Goal: Task Accomplishment & Management: Complete application form

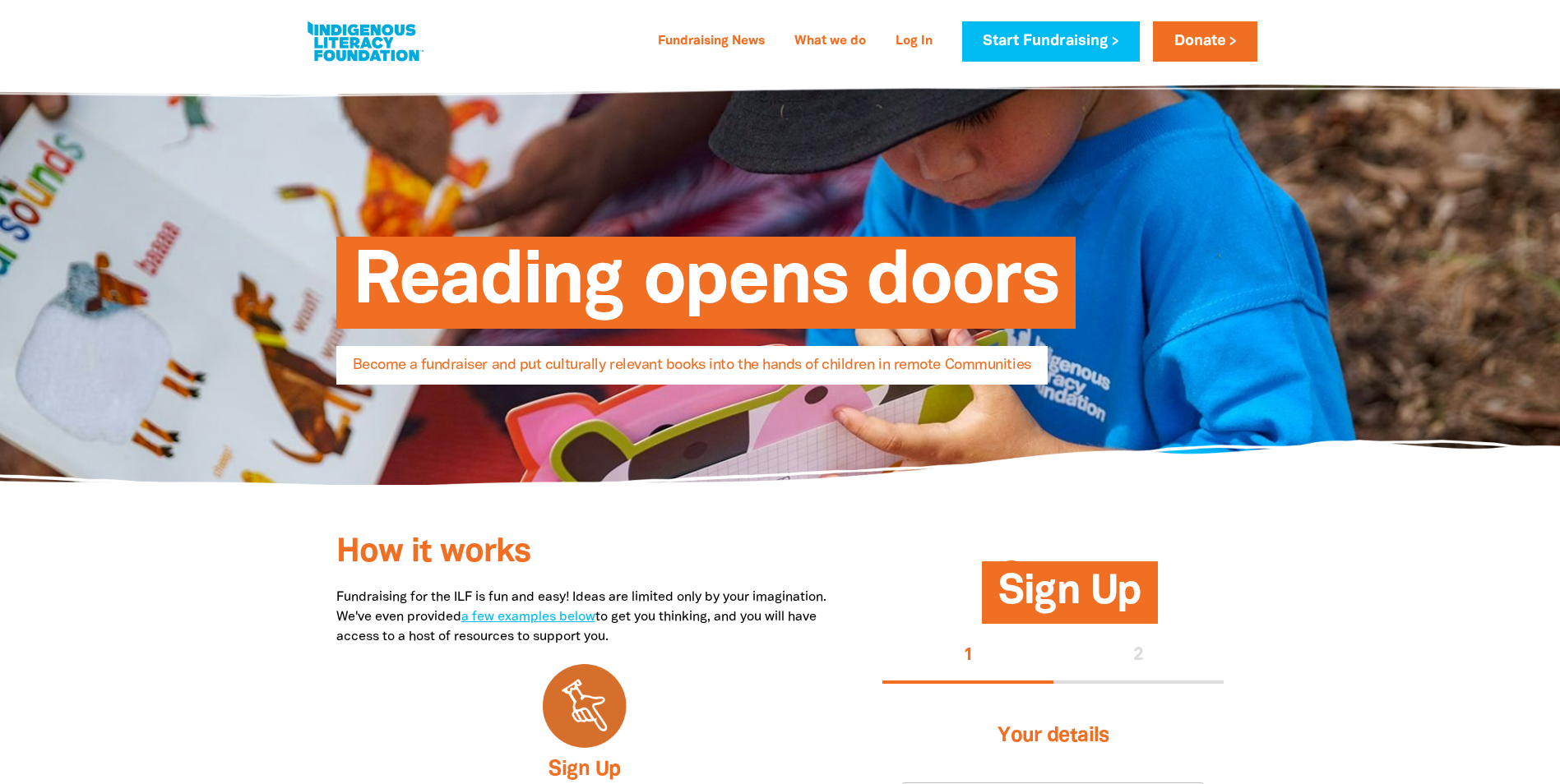
select select "AU"
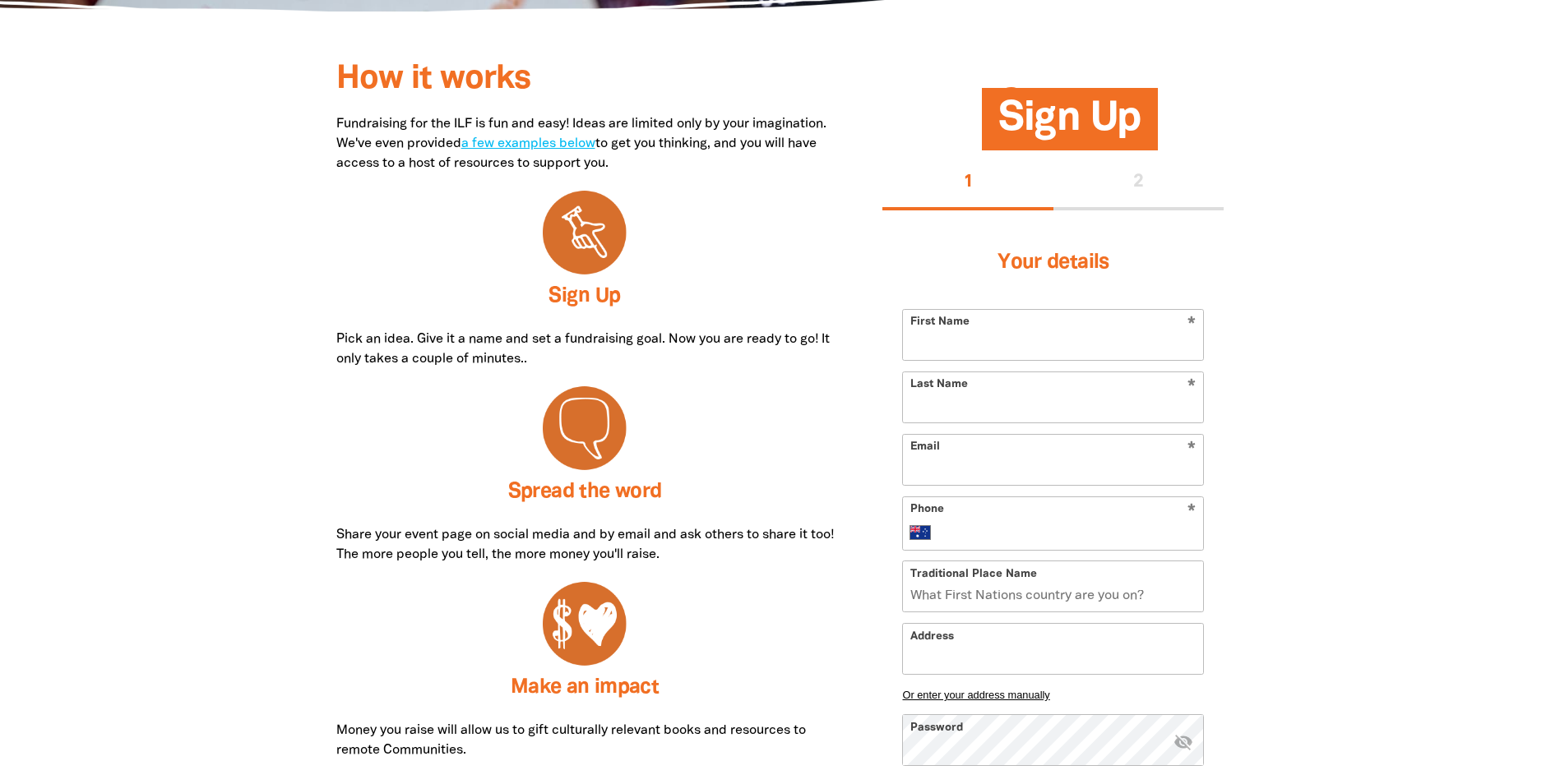
click at [934, 347] on input "First Name" at bounding box center [1053, 336] width 300 height 50
type input "Dart"
click at [921, 407] on input "Last Name" at bounding box center [1053, 397] width 300 height 50
type input "Johnson"
click at [917, 479] on input "Email" at bounding box center [1053, 460] width 300 height 50
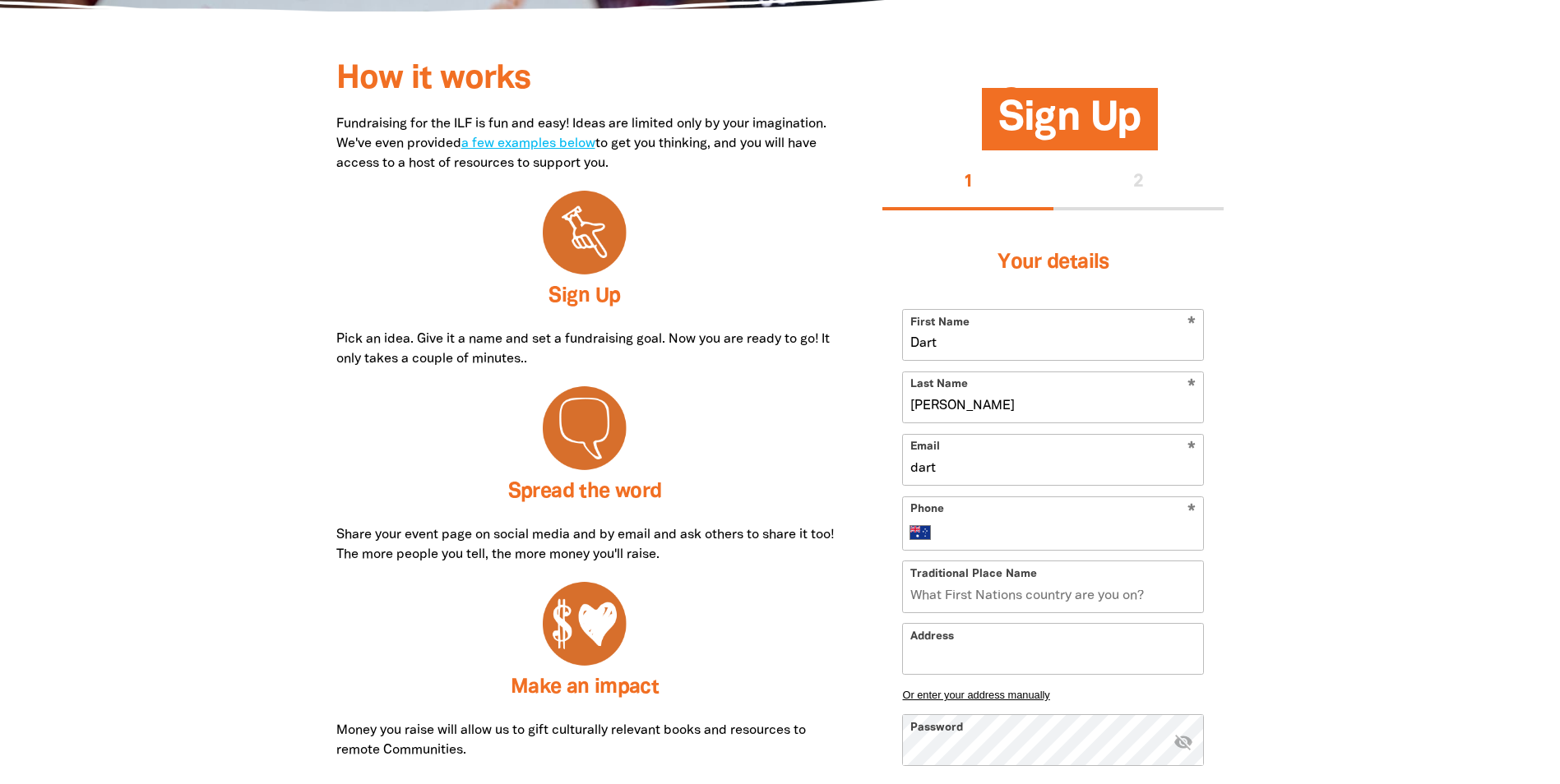
type input "dart.johnson@bmd.com.au"
type input "0459 191 989"
type input "Quandamooka"
type input "1 Sandpiper Avenue, PORT OF BRISBANE QLD 4178"
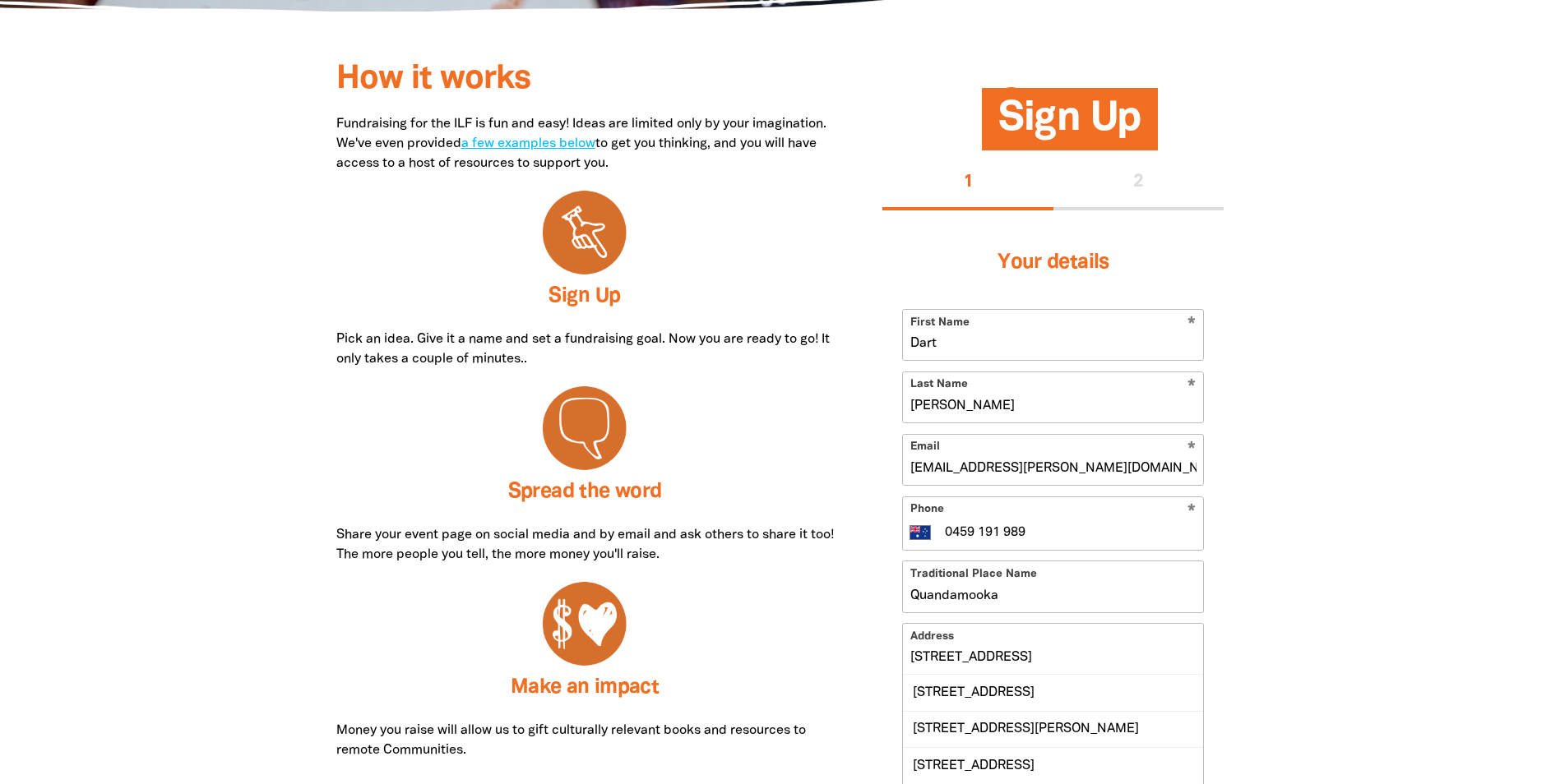
click at [1044, 528] on input "0459 191 989" at bounding box center [1070, 532] width 253 height 20
drag, startPoint x: 1044, startPoint y: 528, endPoint x: 909, endPoint y: 528, distance: 135.0
click at [909, 528] on div "* Phone International Afghanistan Åland Islands Albania Algeria American Samoa …" at bounding box center [1053, 522] width 302 height 54
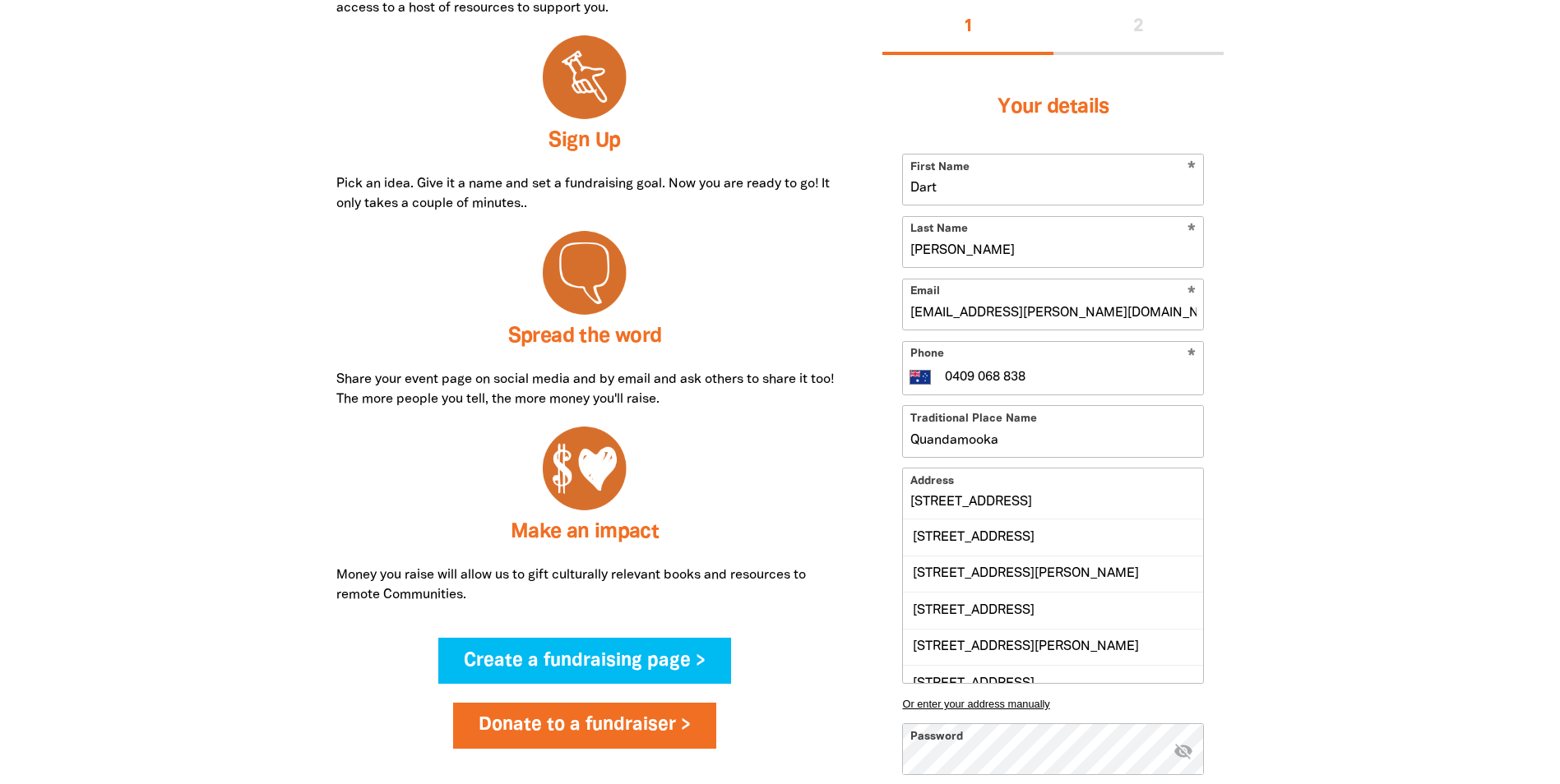
scroll to position [630, 0]
type input "0409 068 838"
click at [969, 498] on input "1 Sandpiper Avenue, PORT OF BRISBANE QLD 4178" at bounding box center [1053, 493] width 300 height 50
click at [951, 541] on div "1 Sandpiper Avenue, PORT OF BRISBANE QLD 4178" at bounding box center [1053, 536] width 300 height 36
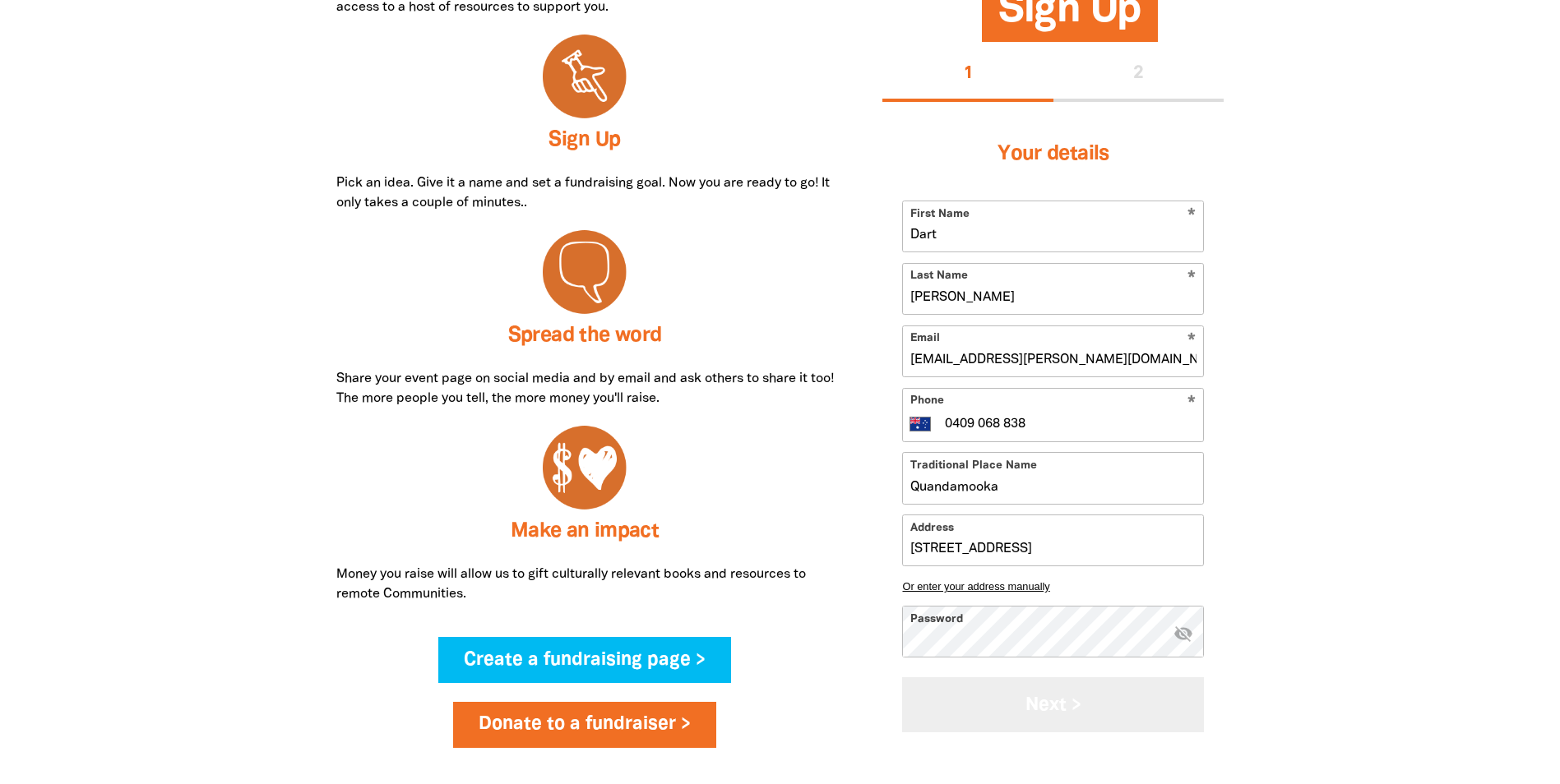
click at [1047, 711] on button "Next >" at bounding box center [1053, 705] width 302 height 55
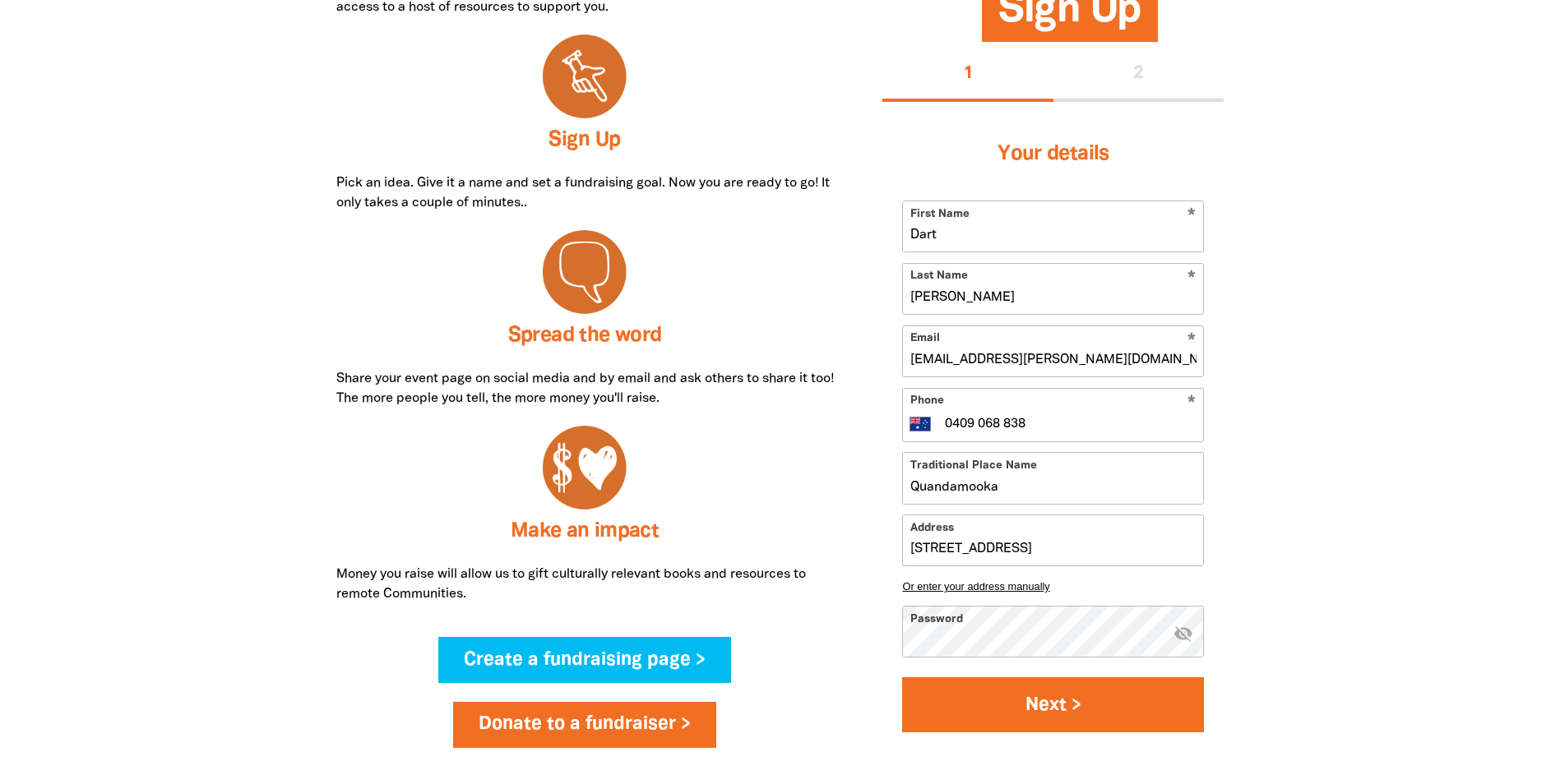
select select "No"
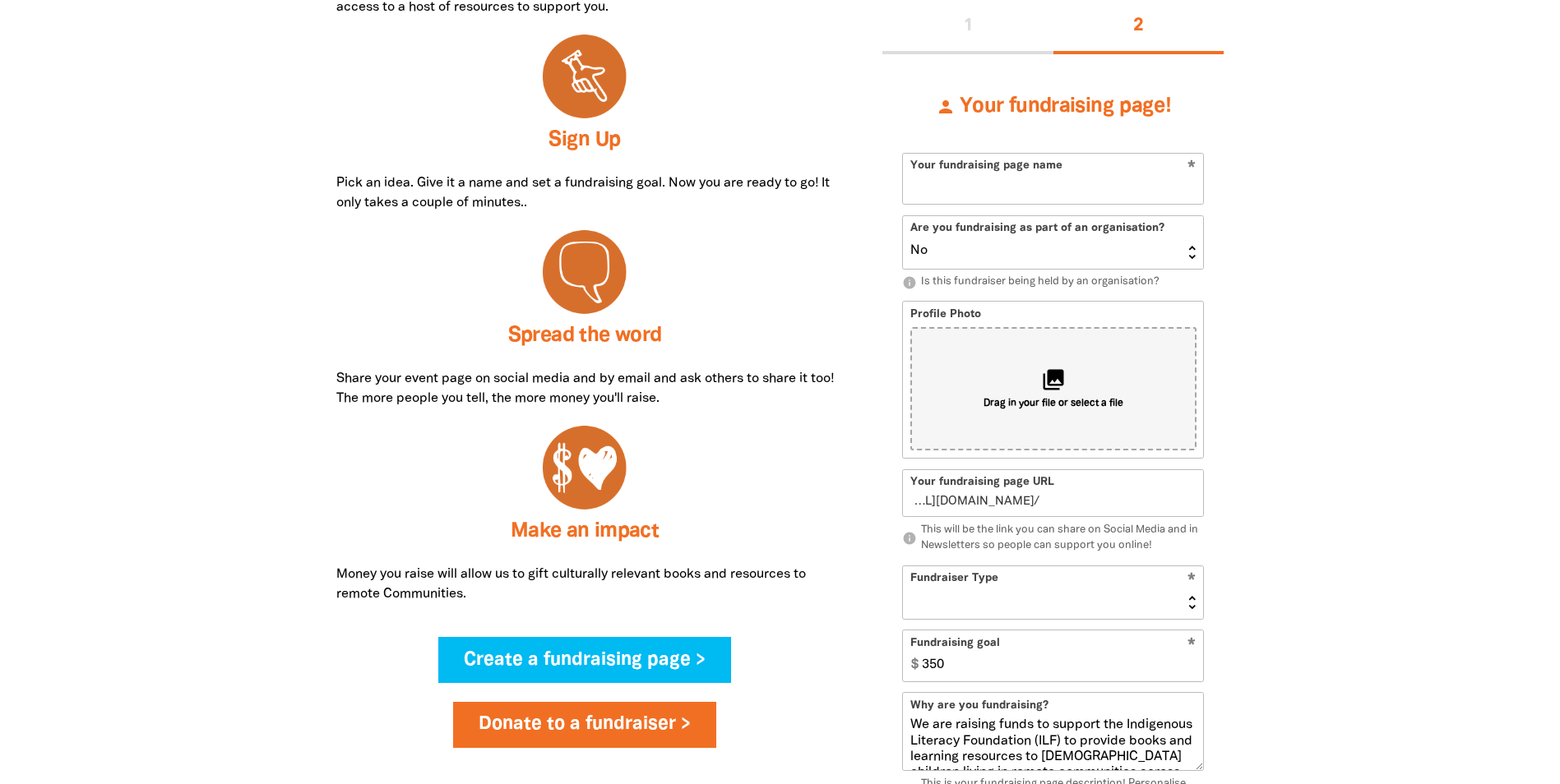
scroll to position [608, 0]
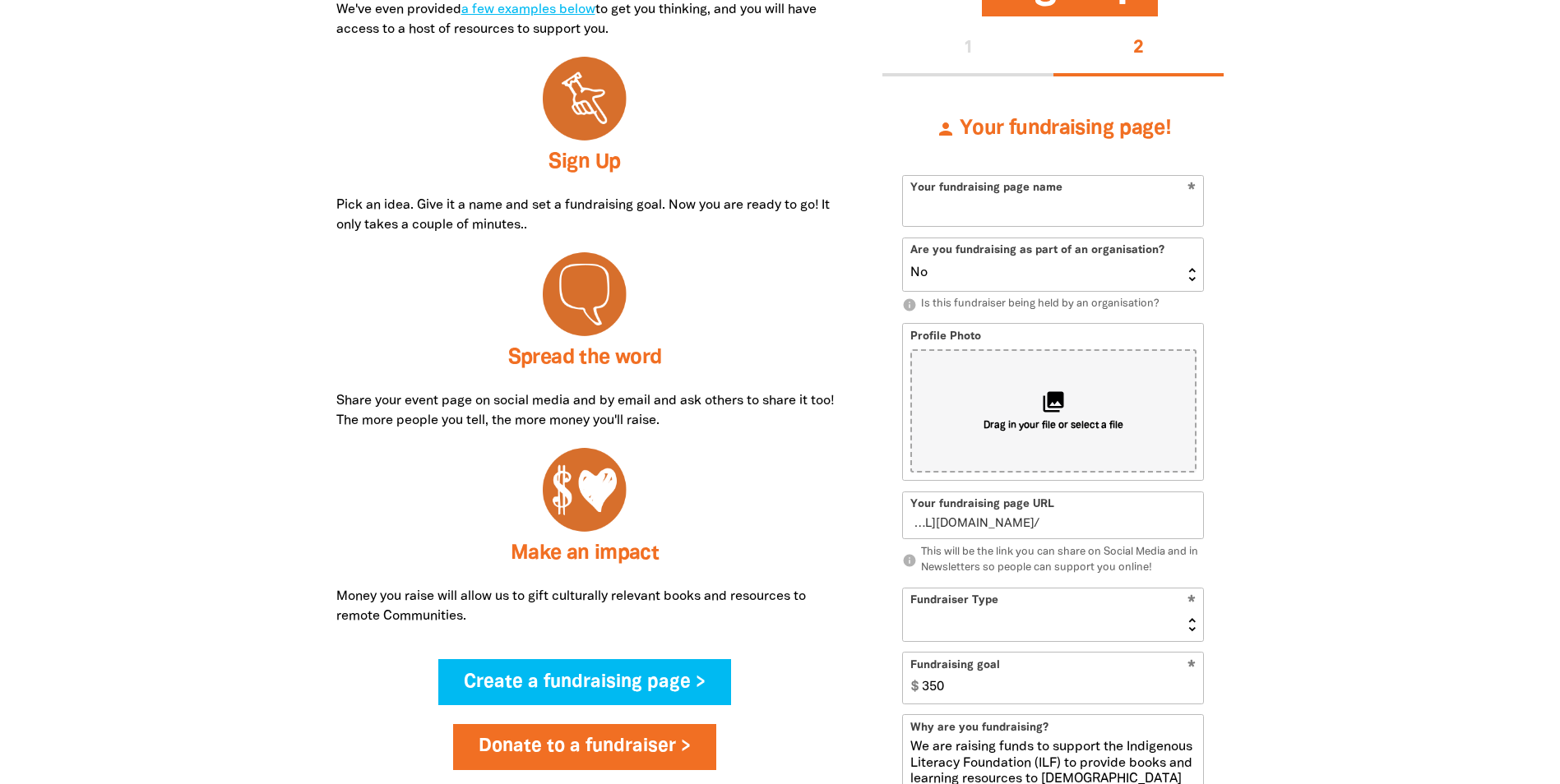
click at [925, 215] on input "Your fundraising page name" at bounding box center [1053, 201] width 300 height 50
type input "BM"
type input "bm"
type input "BMD G"
type input "bmdg"
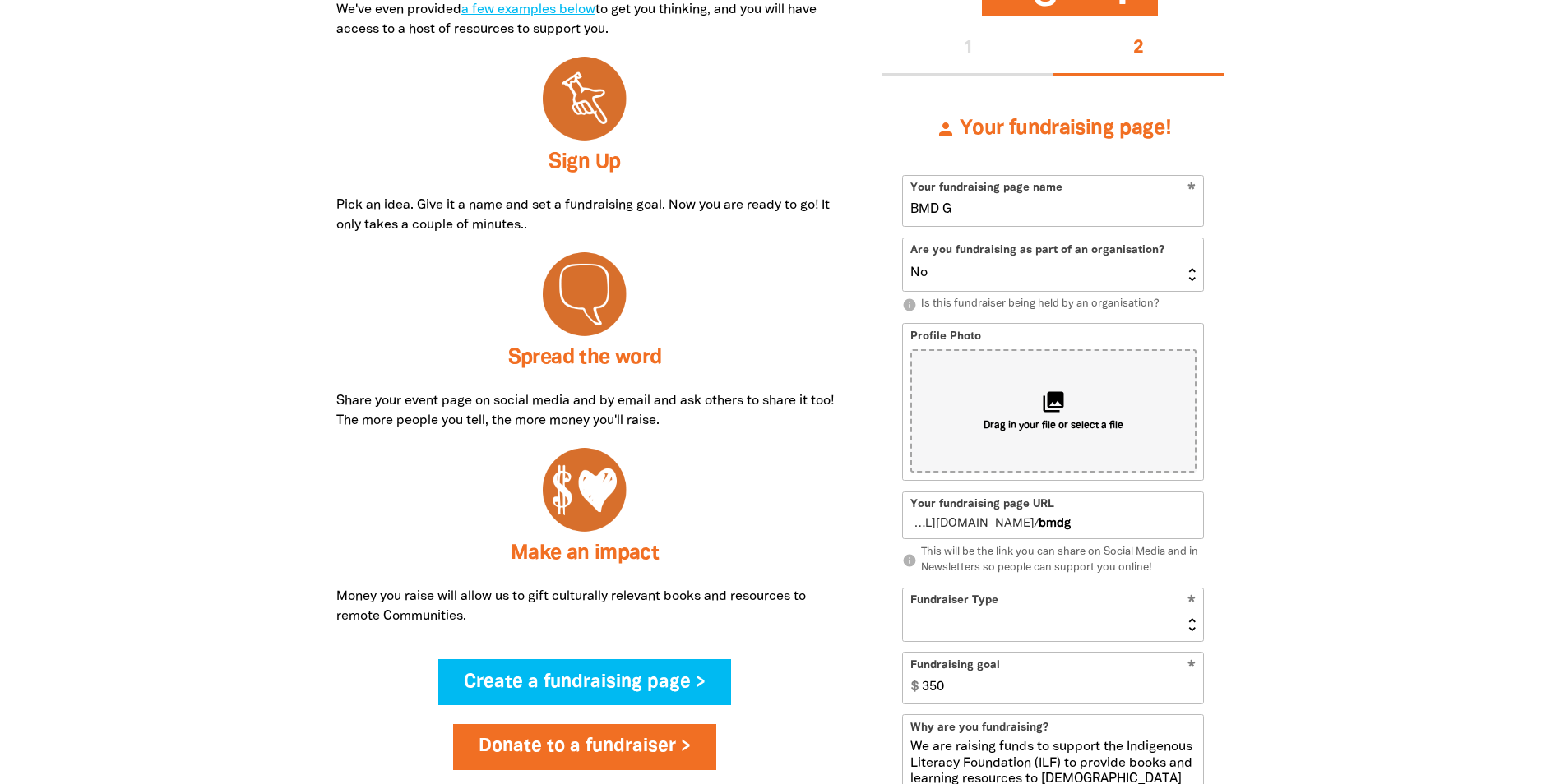
type input "BMD Gr"
type input "bmdgr"
type input "BMD Group"
type input "bmdgroup"
type input "BMD Groupv"
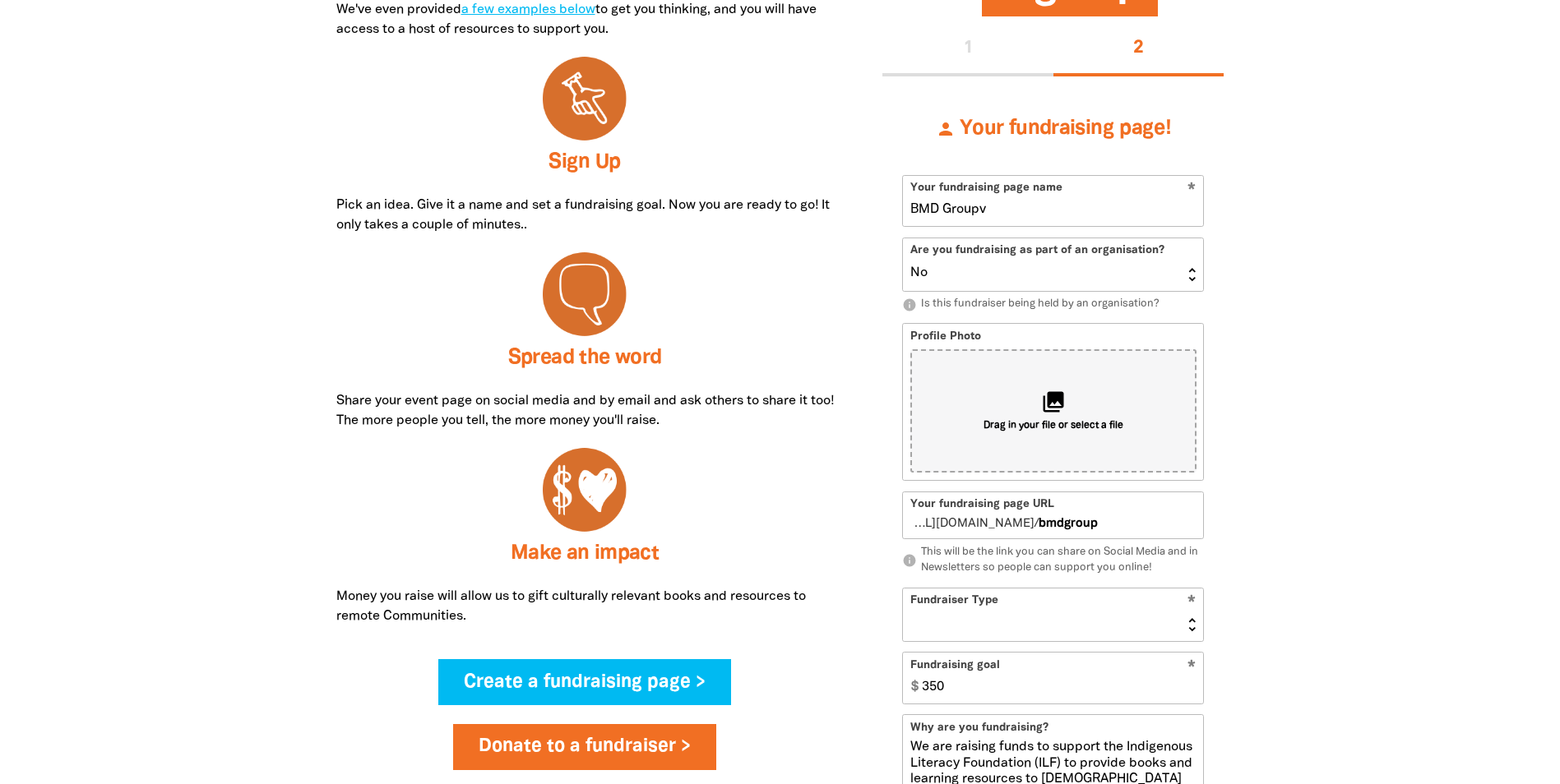
type input "bmdgroupv"
type input "BMD Groupv 202"
type input "bmdgroupv202"
type input "BMD Groupv 2025"
type input "bmdgroupv2025"
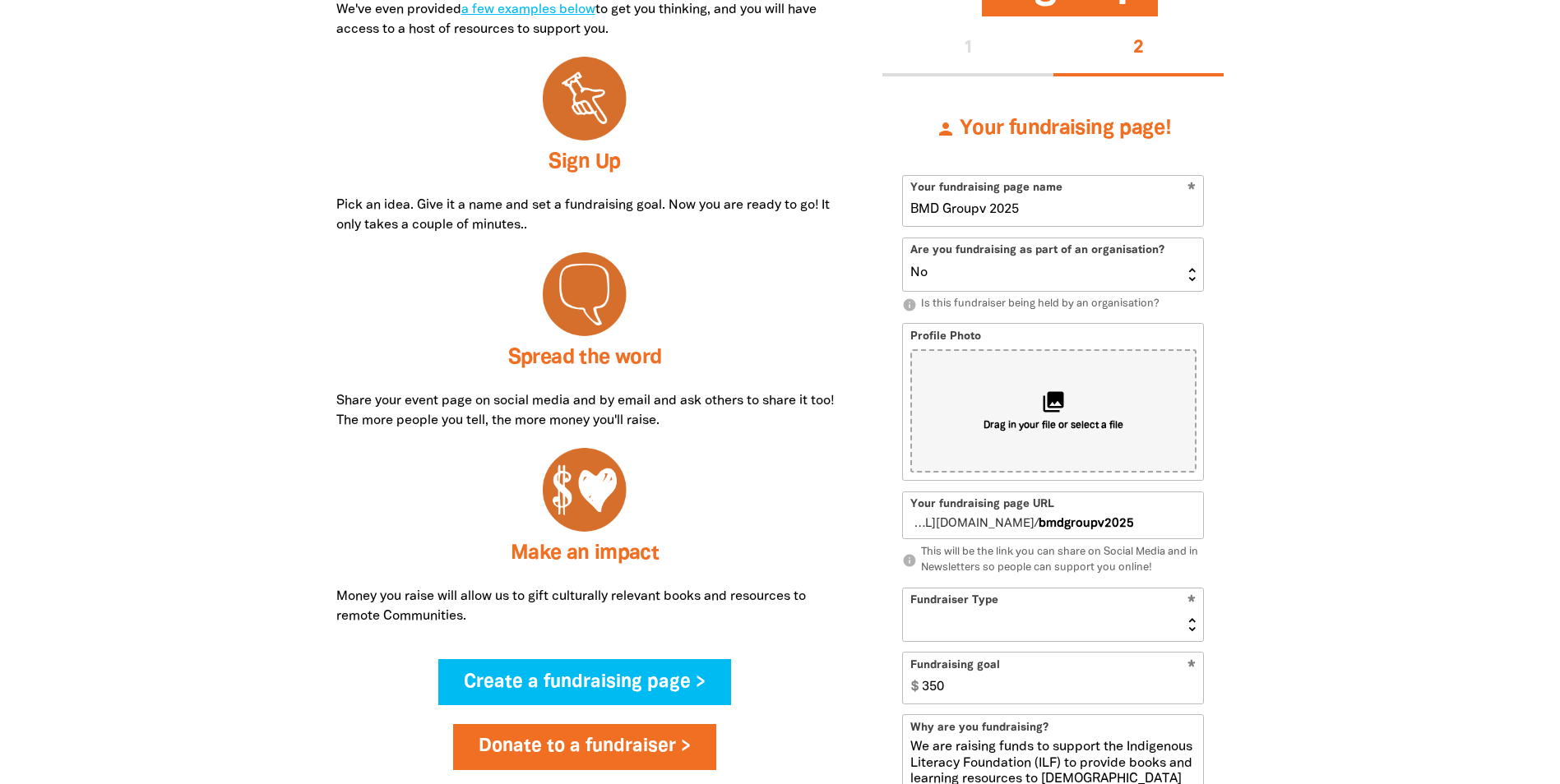
type input "BMD Group 2025"
type input "bmdgroup2025"
type input "BMD Group 2025"
click at [970, 271] on select "Yes No" at bounding box center [1053, 264] width 300 height 53
select select "Yes"
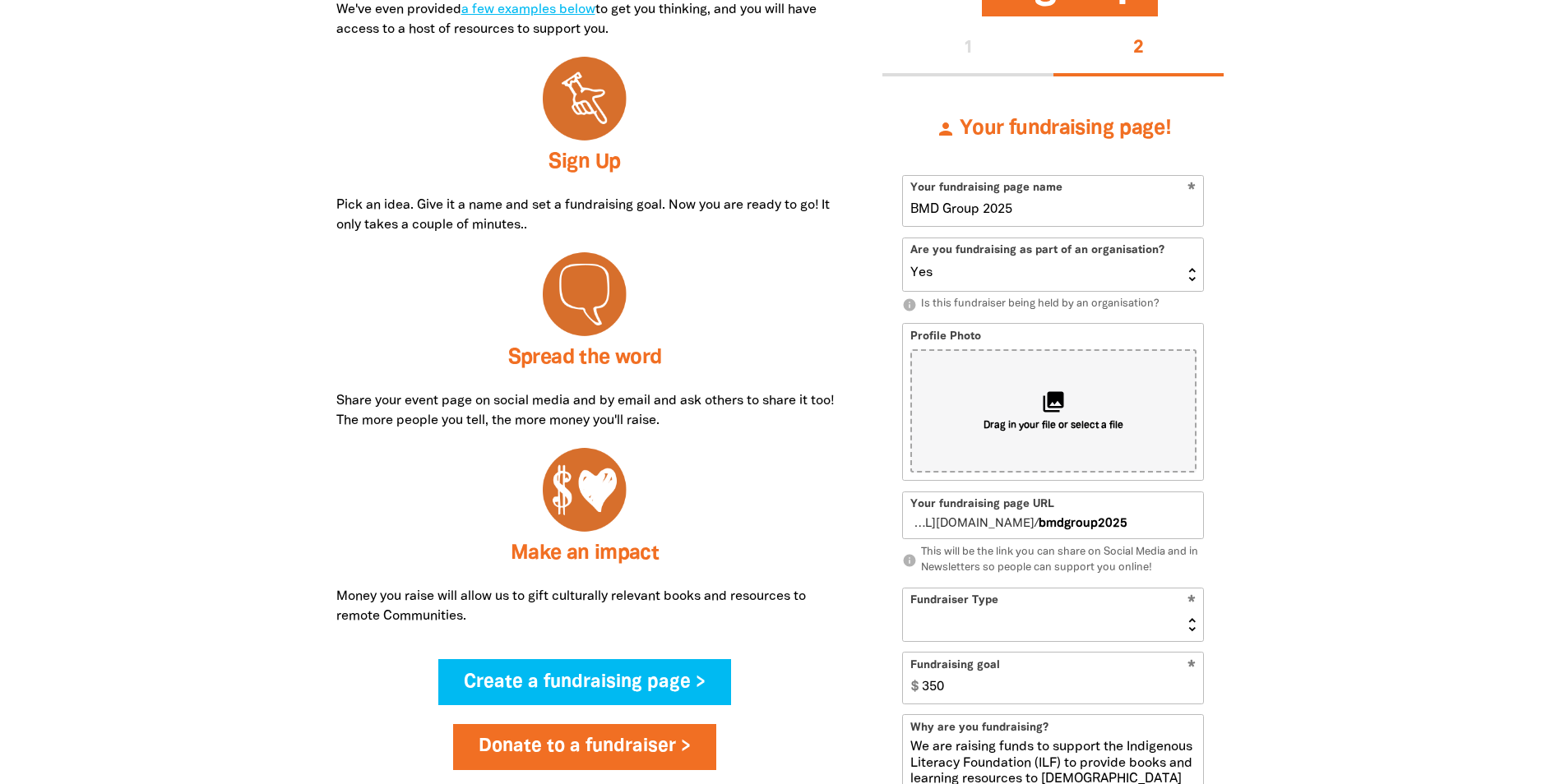
click at [903, 238] on select "Yes No" at bounding box center [1053, 264] width 300 height 53
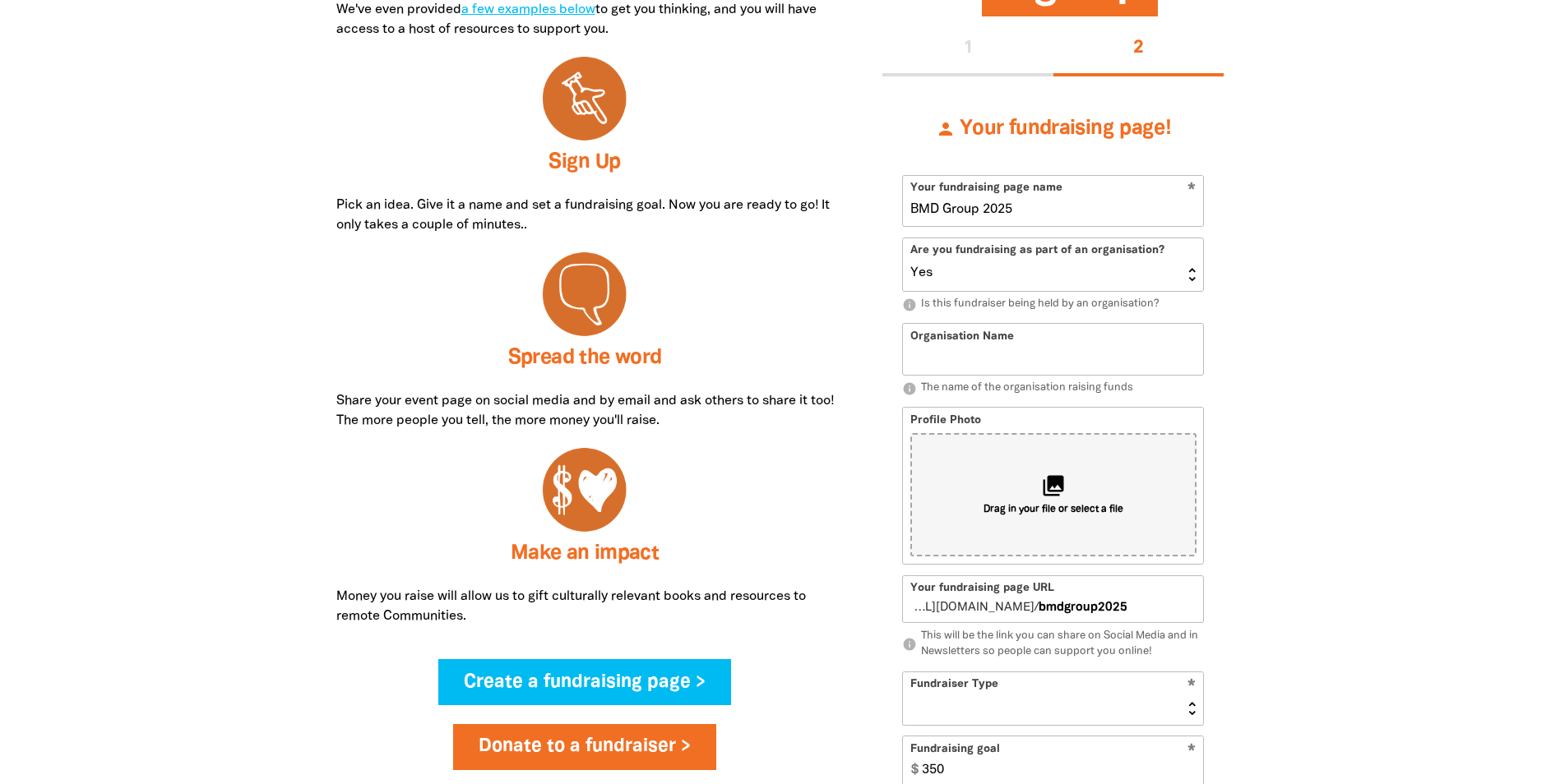
click at [945, 355] on input "Organisation Name" at bounding box center [1053, 349] width 300 height 50
type input "BMD Group"
click at [892, 377] on div "person Your fundraising page! * Your fundraising page name BMD Group 2025 Are y…" at bounding box center [1053, 678] width 342 height 1203
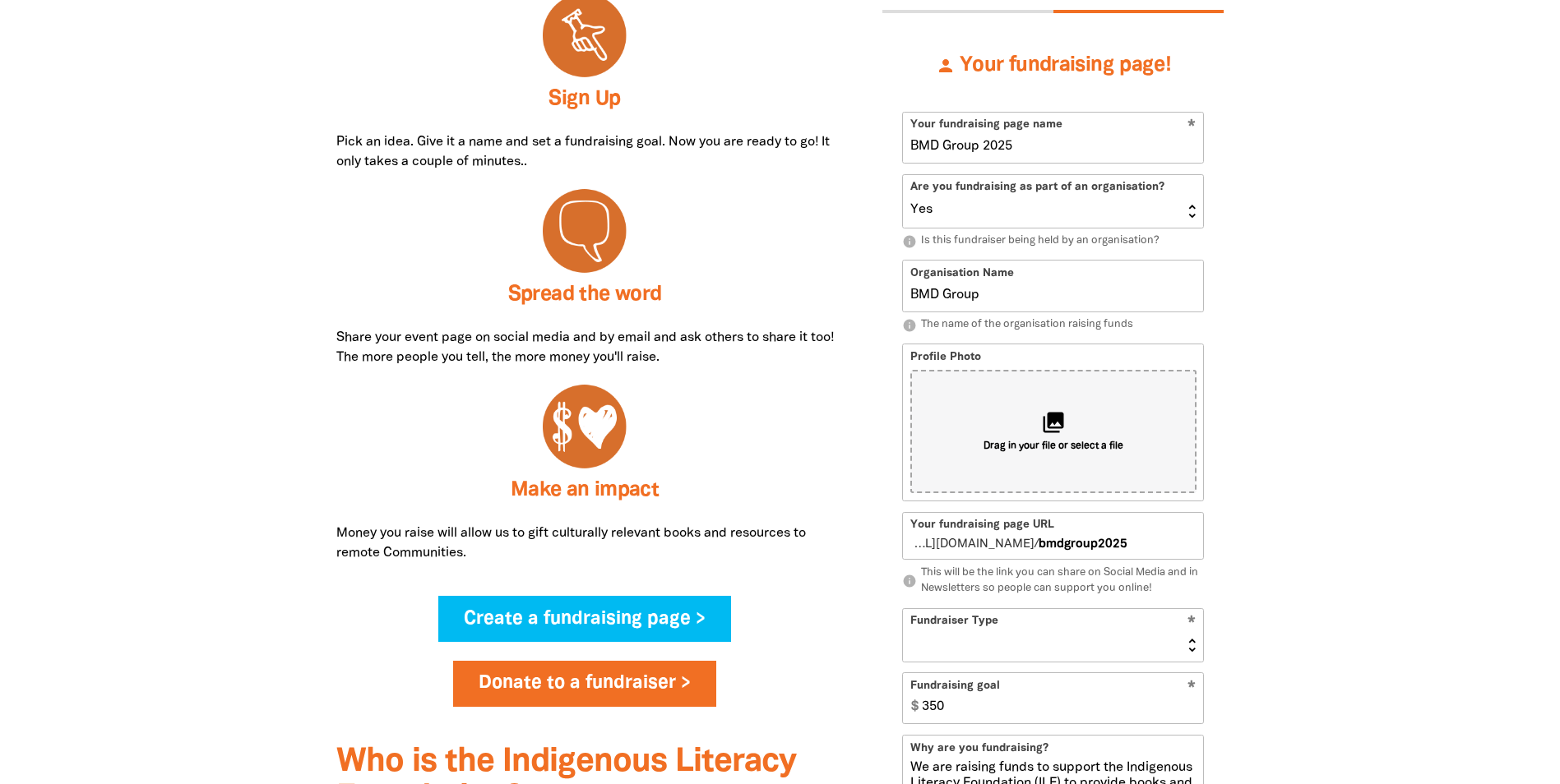
scroll to position [672, 0]
click at [946, 633] on select "Event Activity Donations Instead of Gifts Business School or Library In Memoriam" at bounding box center [1053, 635] width 300 height 53
select select "Business"
click at [903, 608] on select "Event Activity Donations Instead of Gifts Business School or Library In Memoriam" at bounding box center [1053, 635] width 300 height 53
select select "one_off"
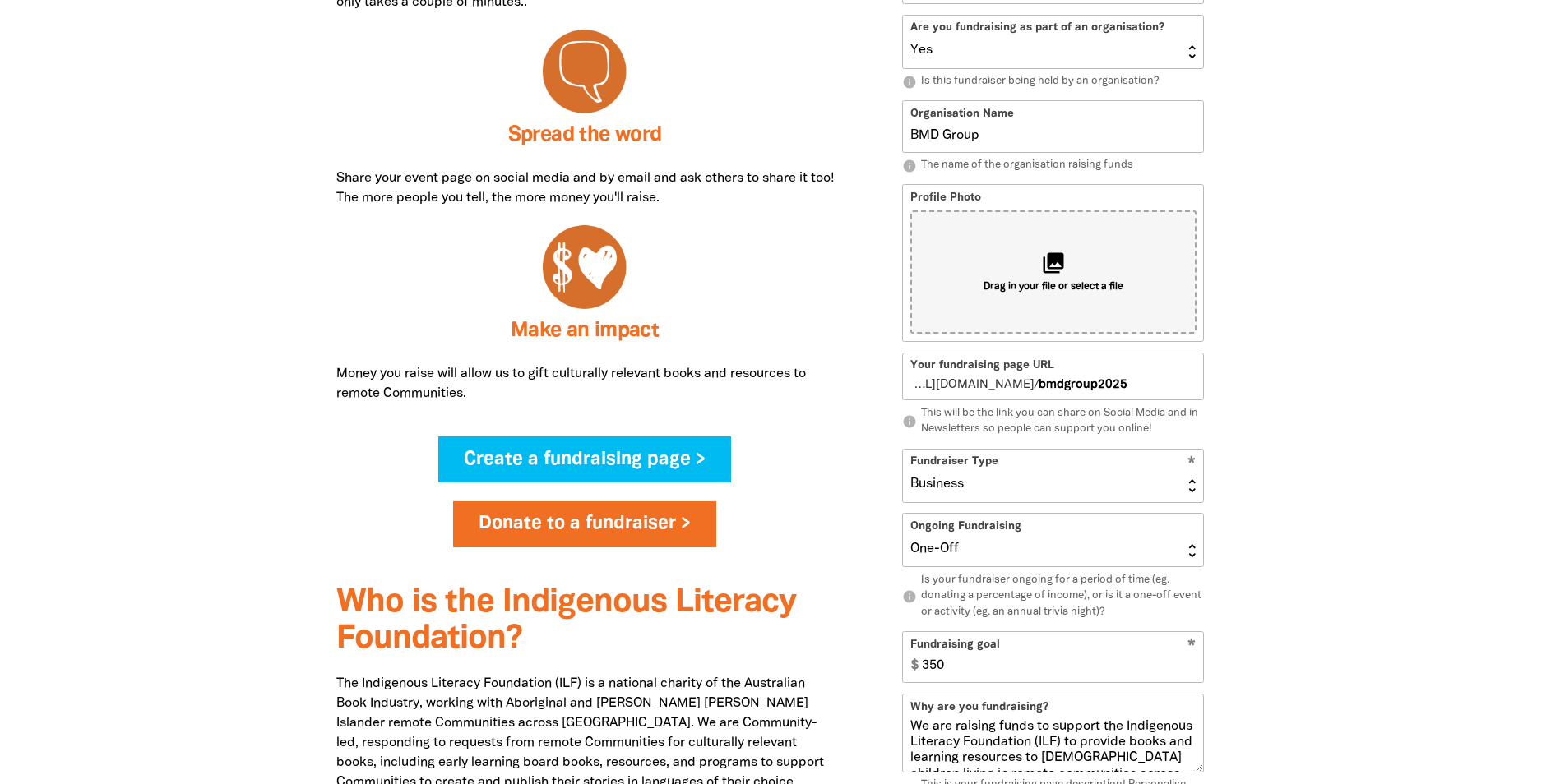
scroll to position [832, 0]
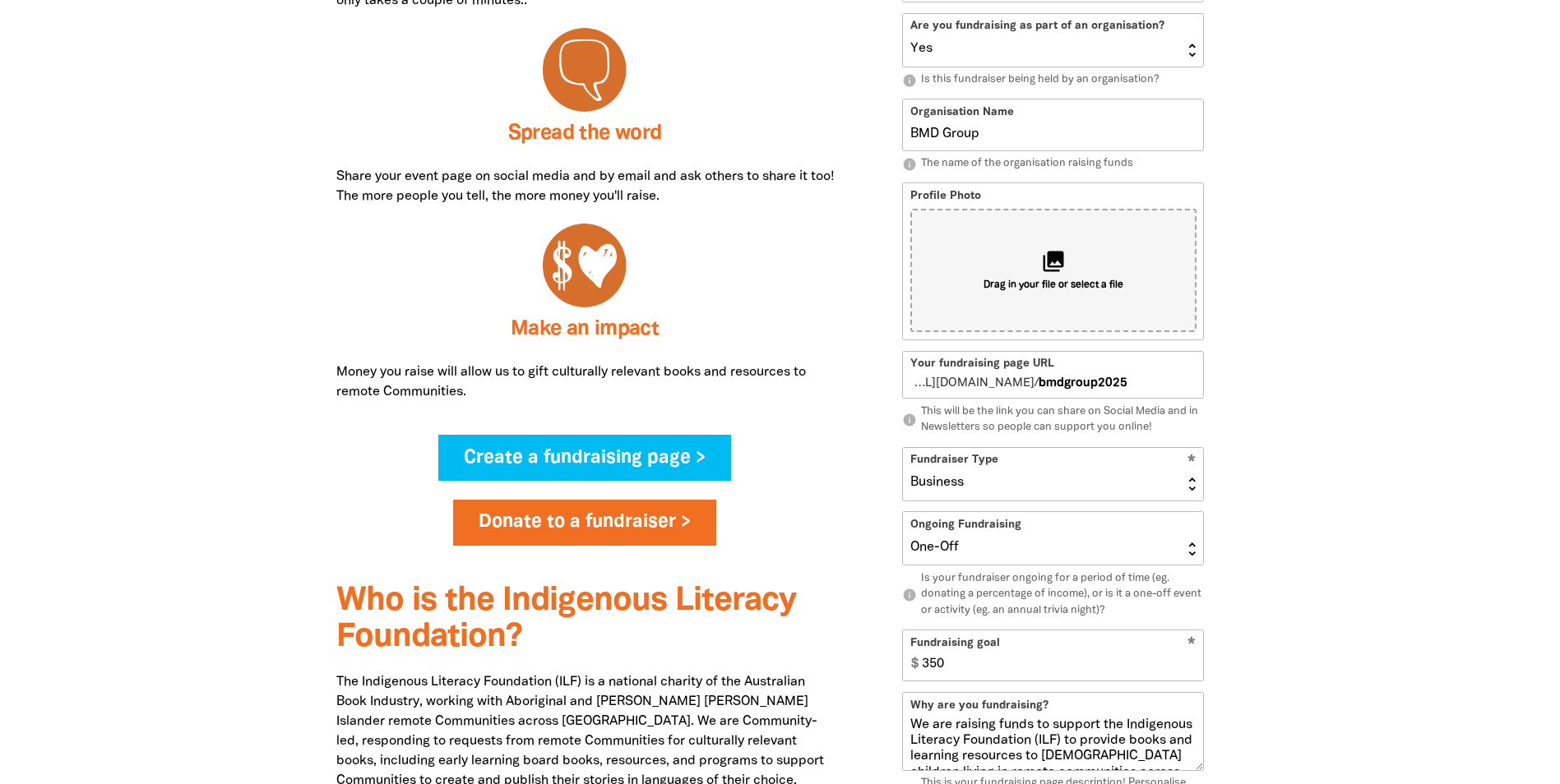
click at [916, 545] on select "Ongoing One-Off" at bounding box center [1053, 538] width 300 height 53
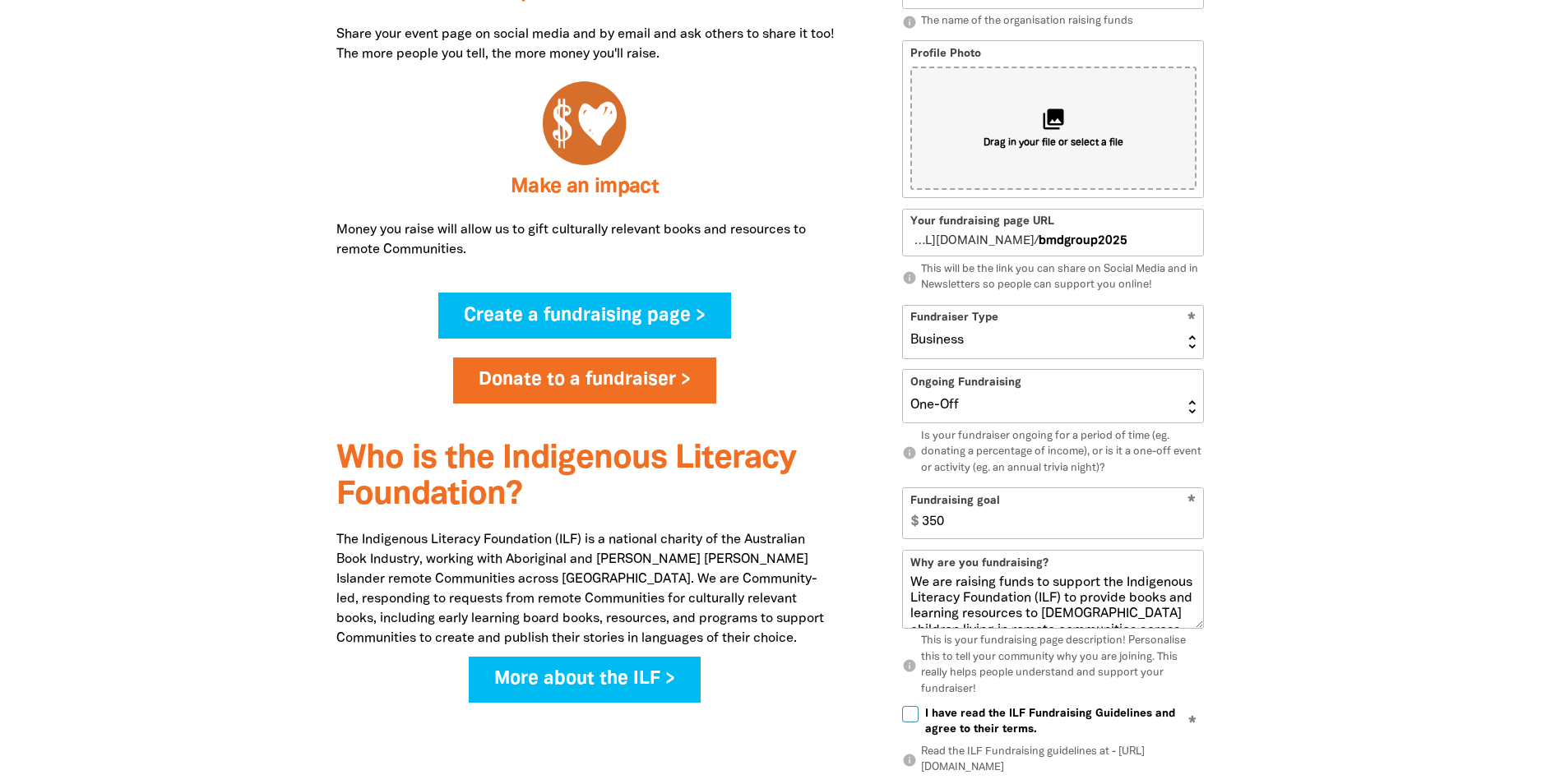
scroll to position [975, 0]
type input "2"
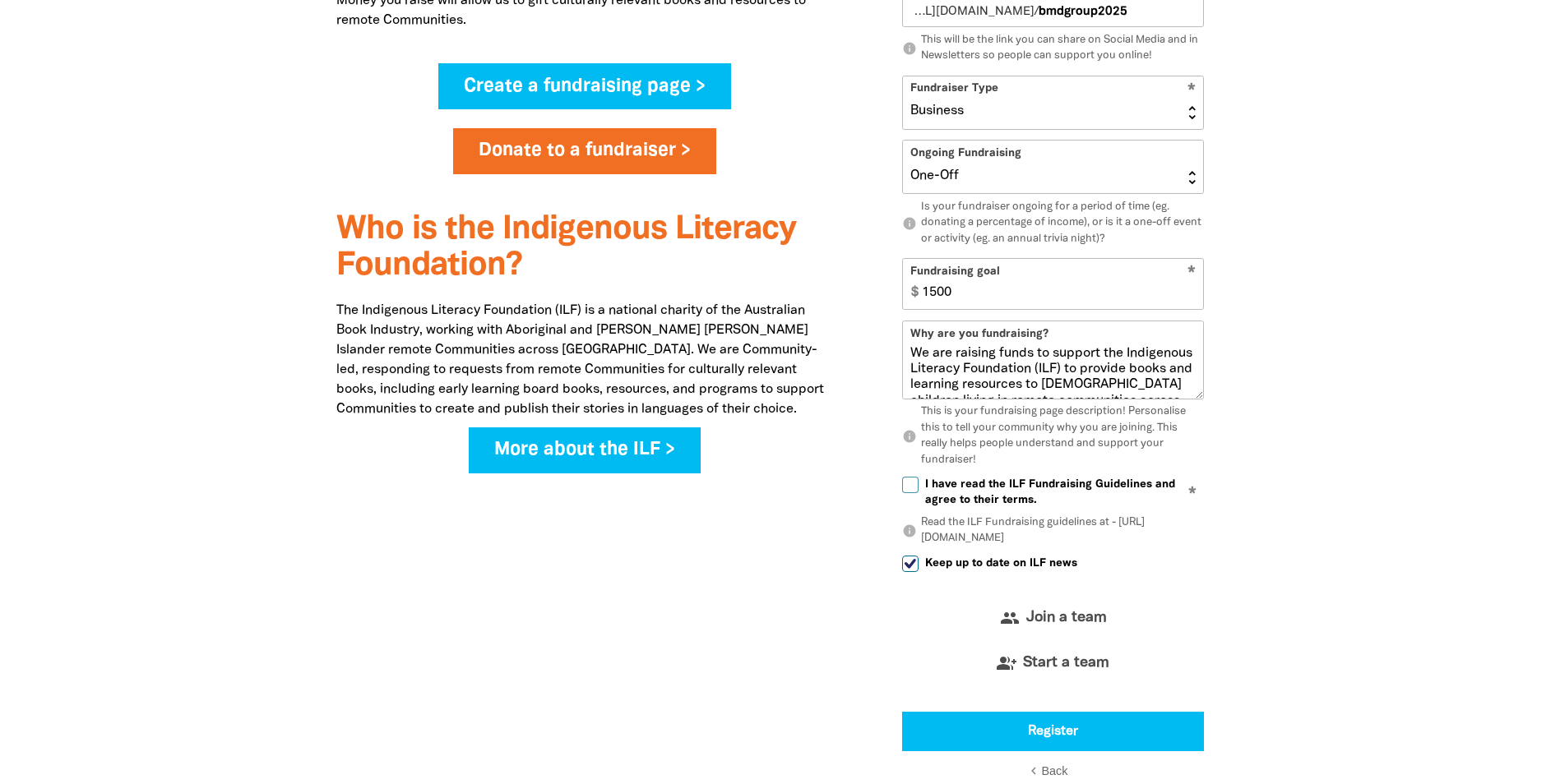
scroll to position [1205, 0]
type input "1500"
click at [913, 485] on input "I have read the ILF Fundraising Guidelines and agree to their terms." at bounding box center [910, 484] width 17 height 17
checkbox input "true"
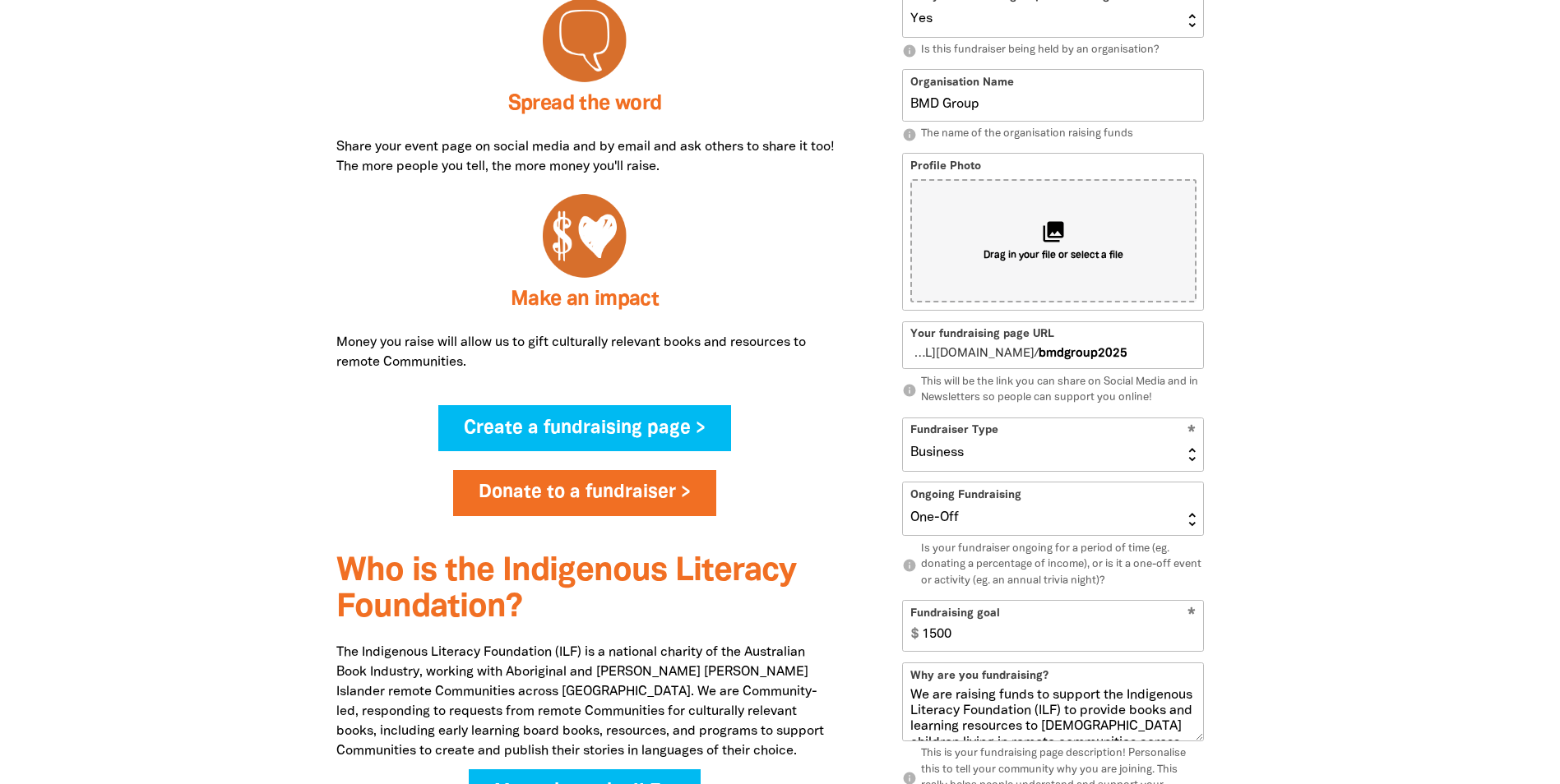
scroll to position [860, 0]
select select "No"
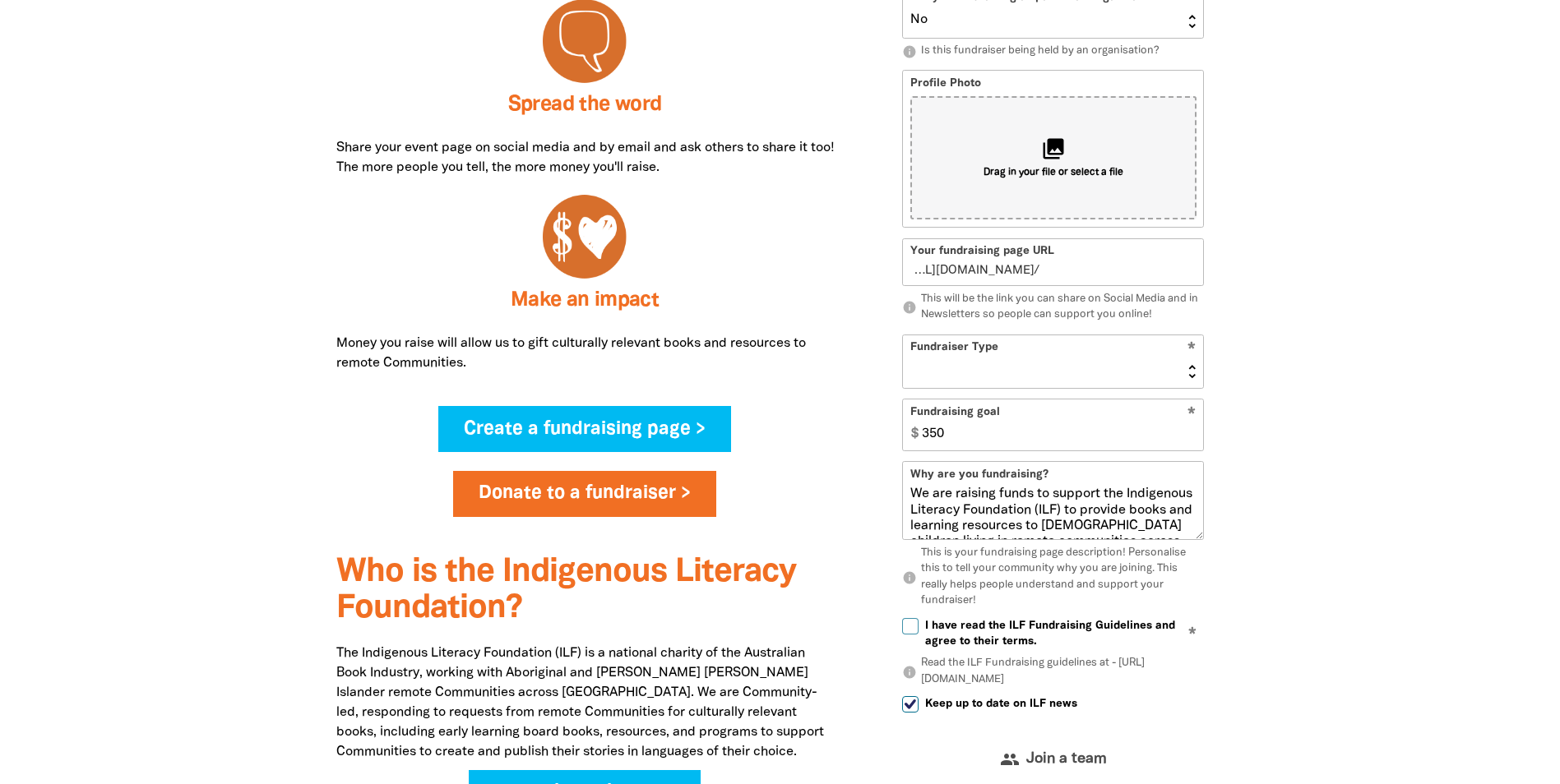
click at [844, 175] on div "How it works Fundraising for the ILF is fun and easy! Ideas are limited only by…" at bounding box center [584, 324] width 547 height 1235
click at [986, 157] on div "collections Drag in your file or select a file" at bounding box center [1053, 158] width 286 height 123
type input "C:\fakepath\BMD_Logo_Colour_Pos_RGB.jpg"
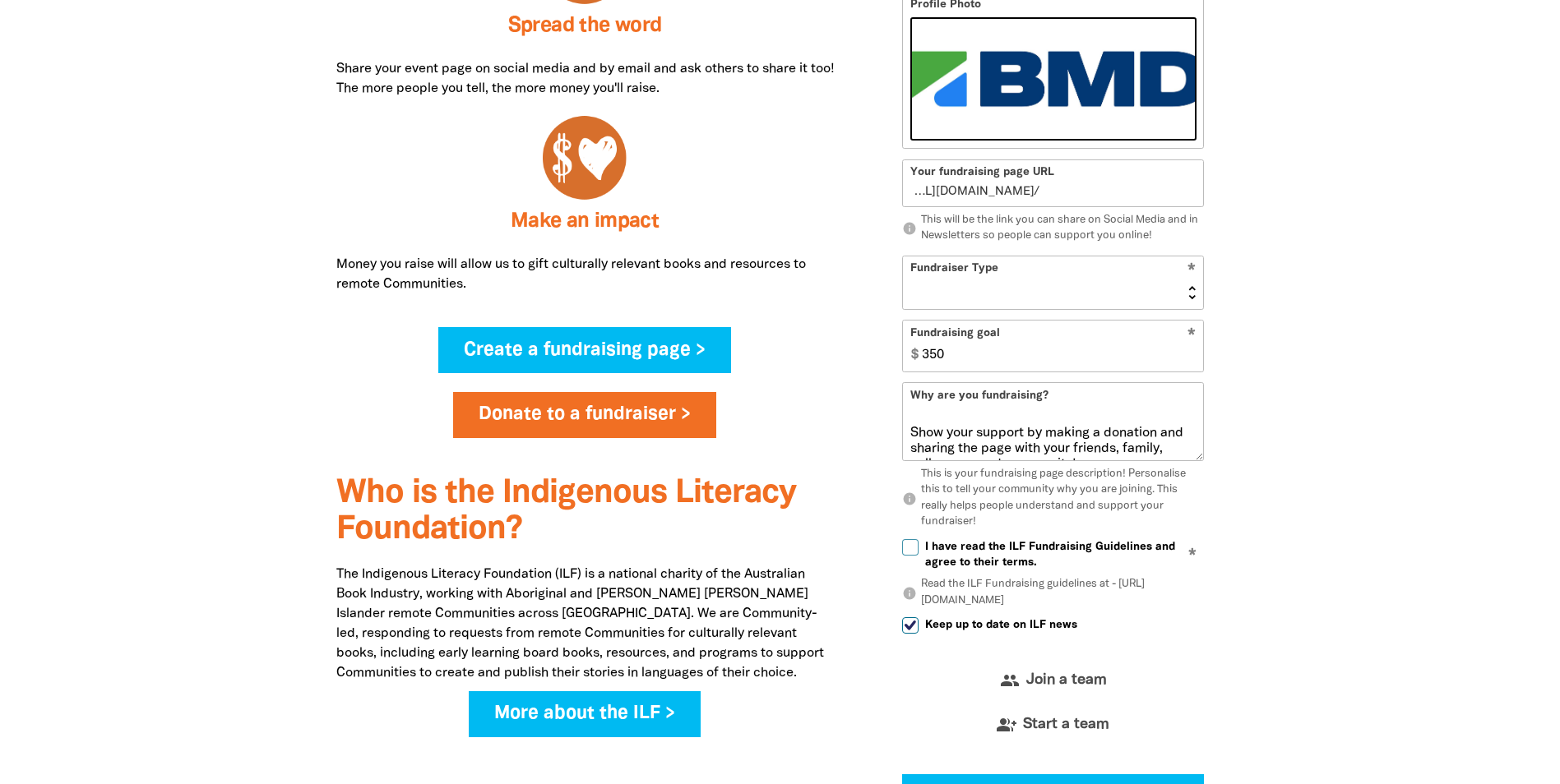
scroll to position [96, 0]
click at [913, 543] on input "I have read the ILF Fundraising Guidelines and agree to their terms." at bounding box center [910, 547] width 17 height 17
checkbox input "true"
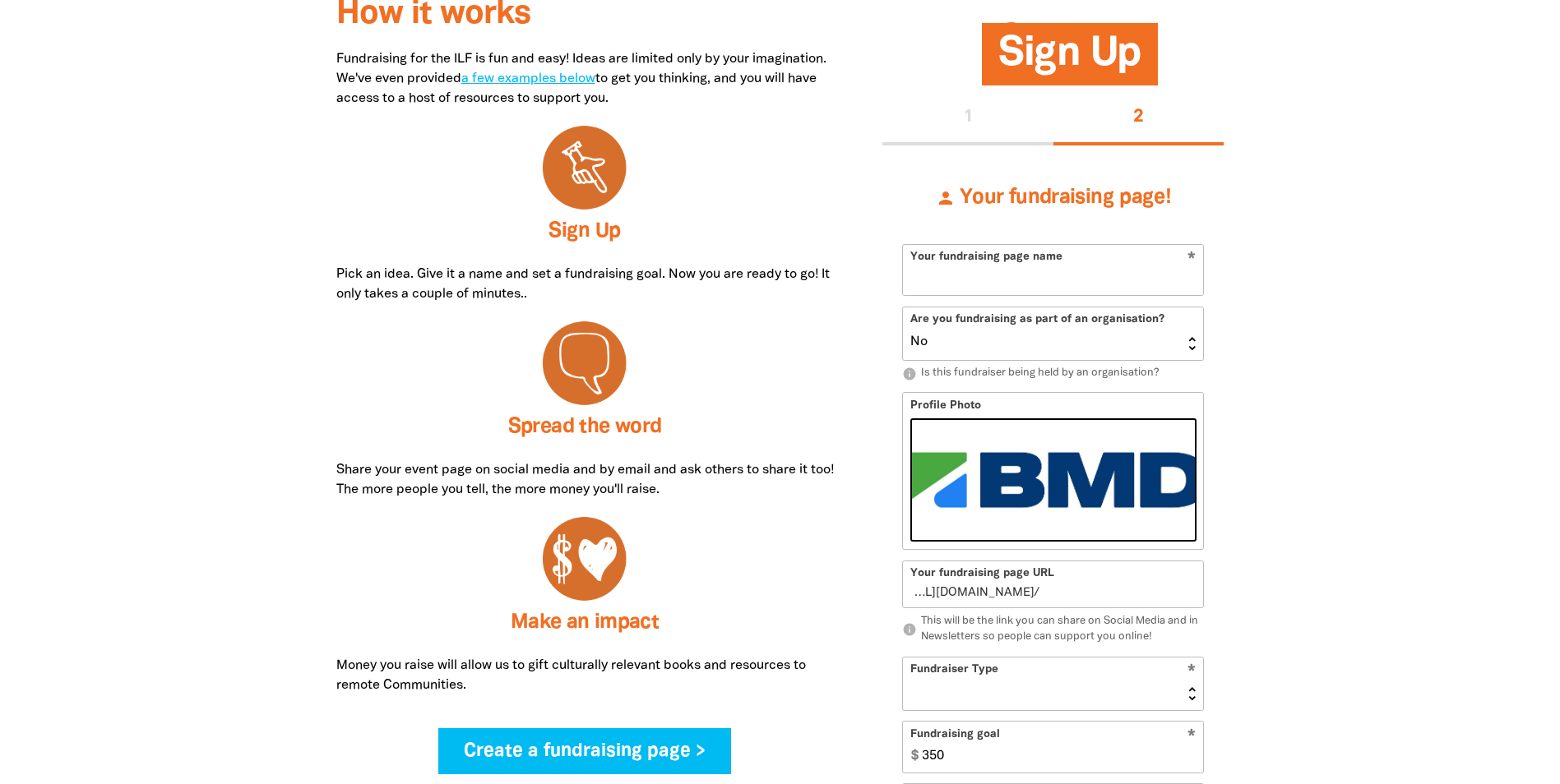
scroll to position [537, 0]
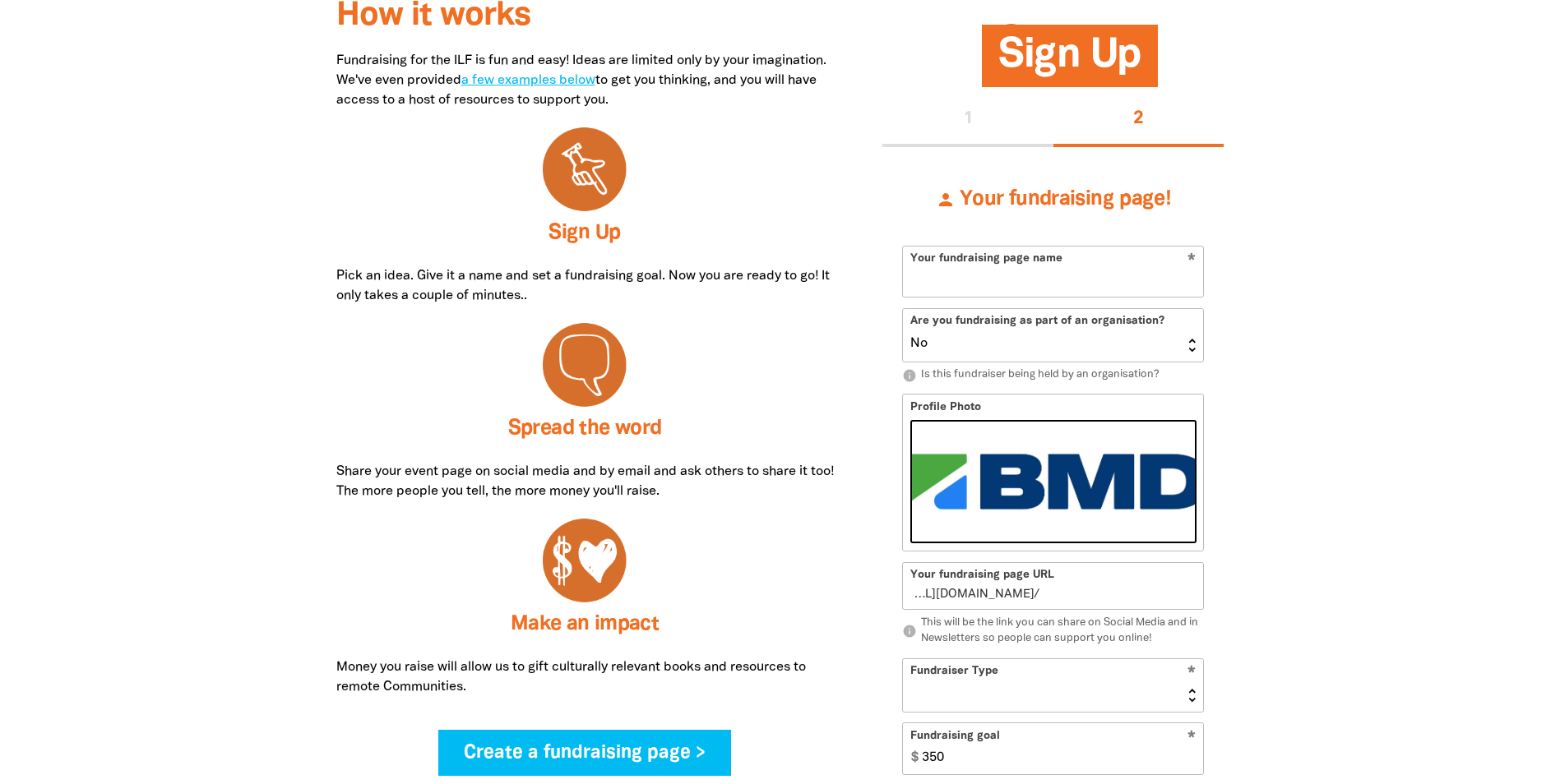
click at [1037, 369] on p "info Is this fundraiser being held by an organisation?" at bounding box center [1053, 375] width 302 height 17
click at [1006, 353] on select "Yes No" at bounding box center [1053, 336] width 300 height 53
select select "Yes"
click at [903, 309] on select "Yes No" at bounding box center [1053, 336] width 300 height 53
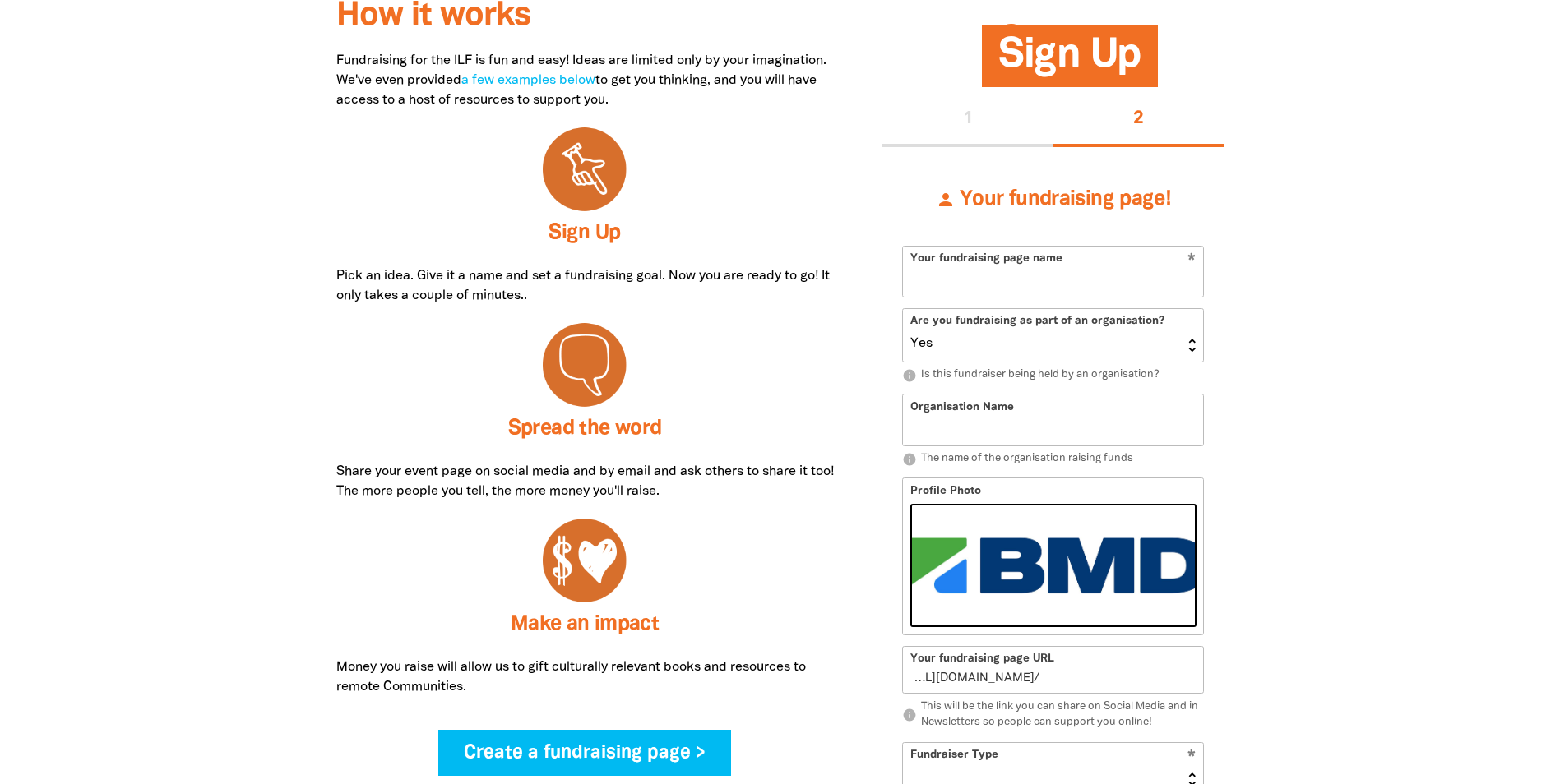
click at [959, 287] on input "Your fundraising page name" at bounding box center [1053, 272] width 300 height 50
type input "BMD Group 2025"
type input "BMD Group"
type input "bmd-group-2025"
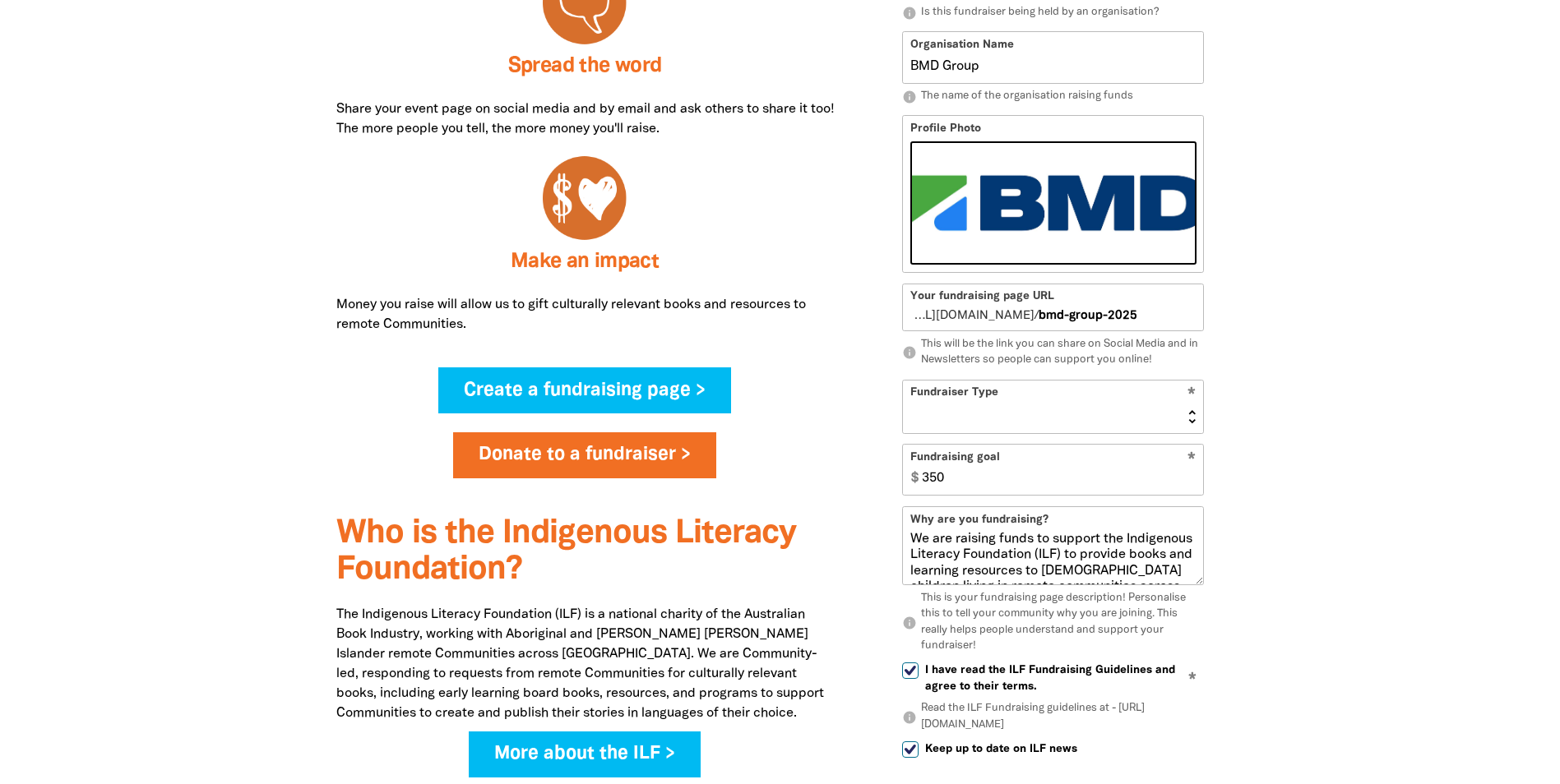
scroll to position [900, 0]
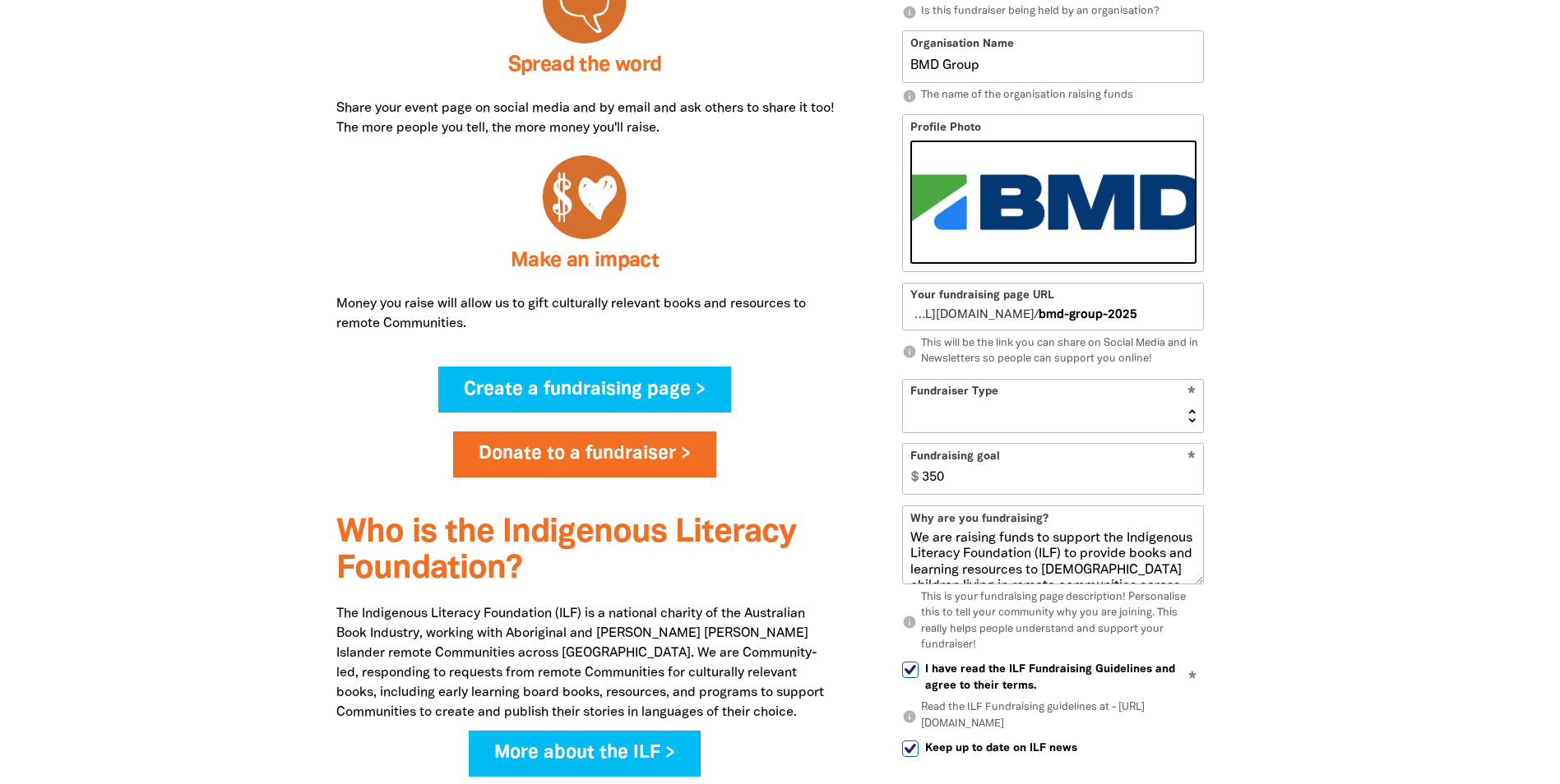
click at [1192, 419] on select "Event Activity Donations Instead of Gifts Business School or Library In Memoriam" at bounding box center [1053, 406] width 300 height 53
select select "Business"
click at [903, 380] on select "Event Activity Donations Instead of Gifts Business School or Library In Memoriam" at bounding box center [1053, 406] width 300 height 53
select select "one_off"
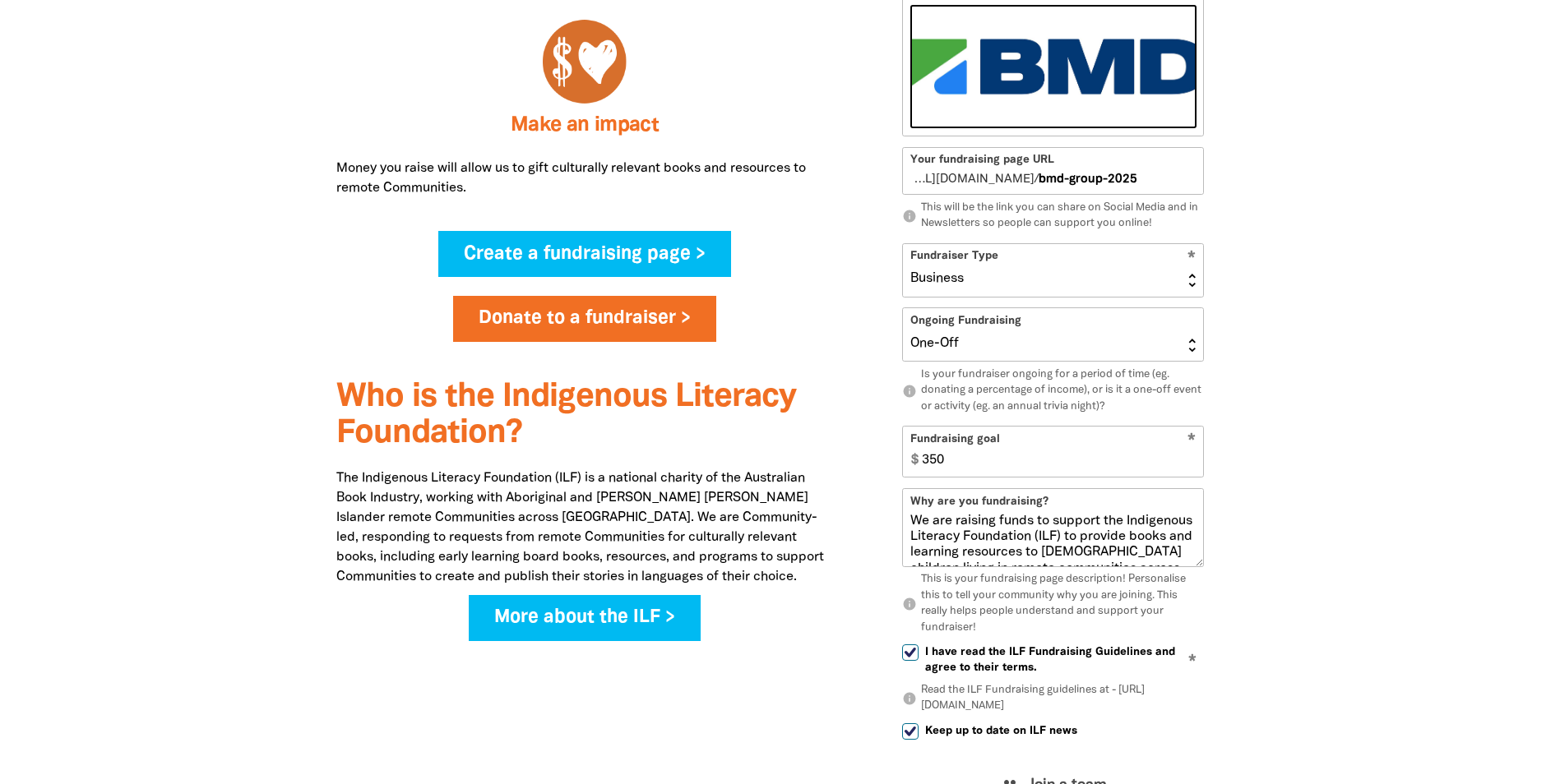
scroll to position [1037, 0]
type input "2000"
click at [1244, 508] on div "Sign Up 1 2 person Your fundraising page! * Your fundraising page name BMD Grou…" at bounding box center [1053, 249] width 390 height 1437
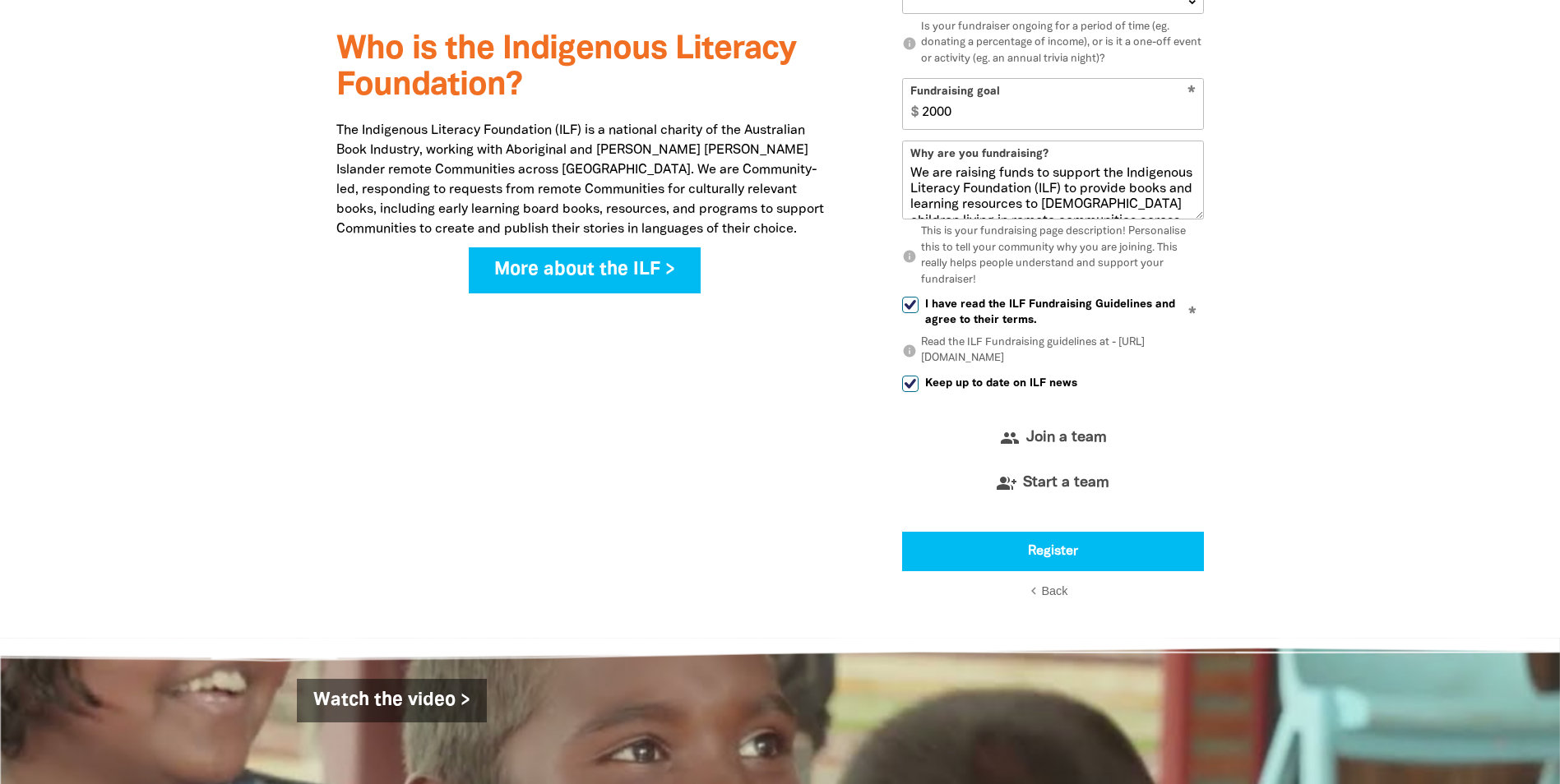
scroll to position [1385, 0]
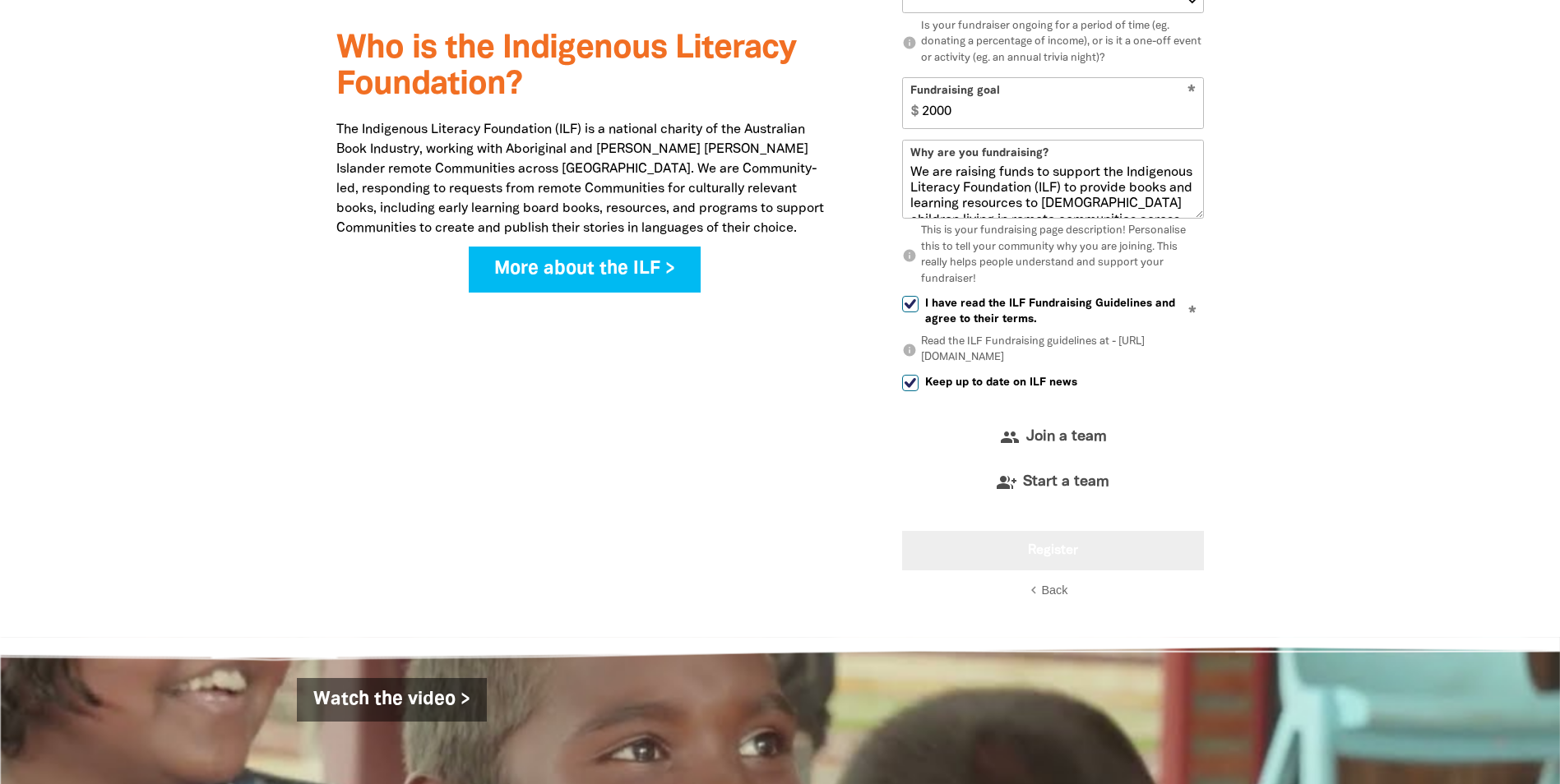
click at [1030, 560] on button "Register" at bounding box center [1053, 550] width 302 height 39
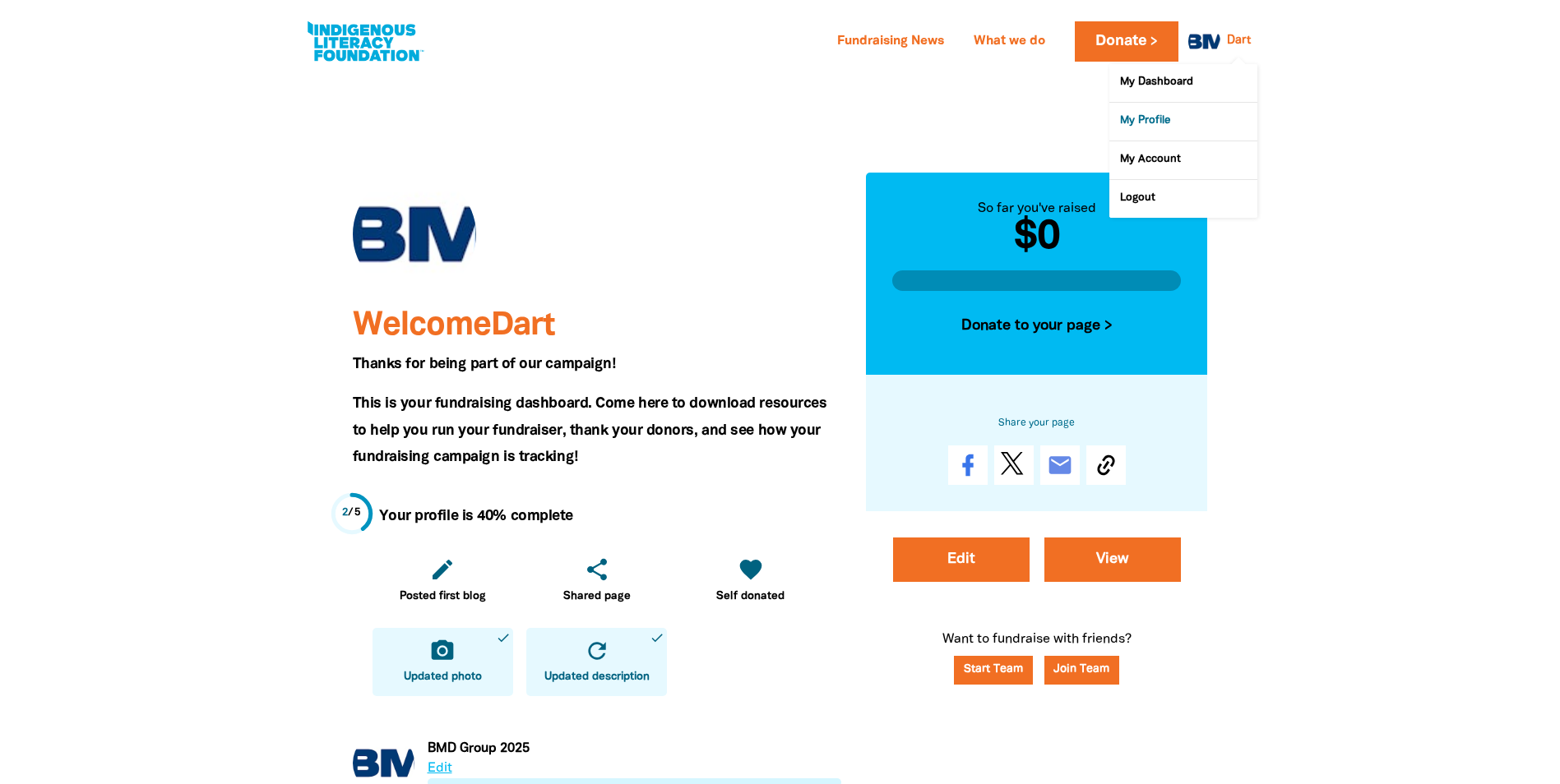
click at [1186, 122] on link "My Profile" at bounding box center [1183, 122] width 148 height 38
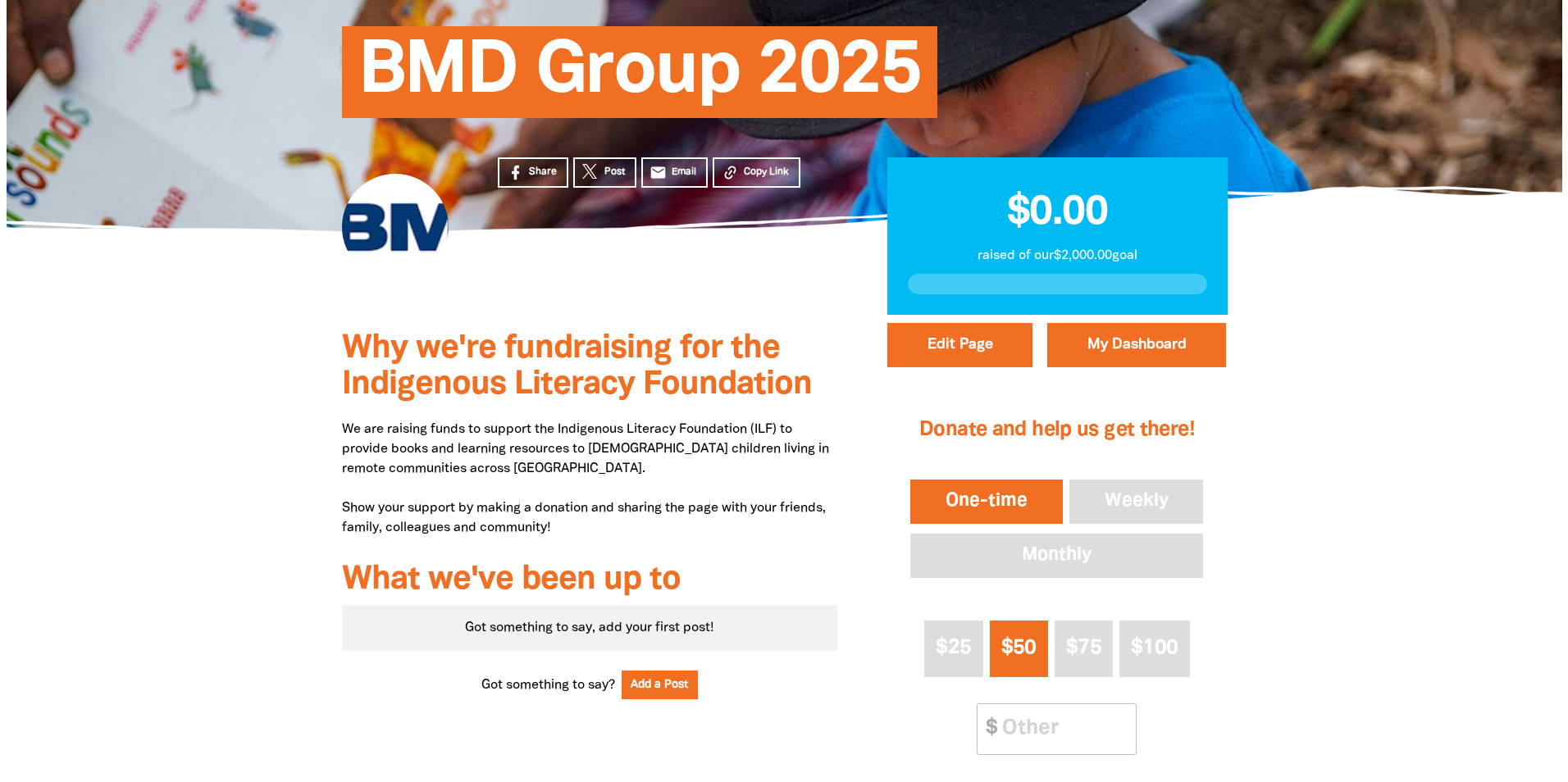
scroll to position [186, 0]
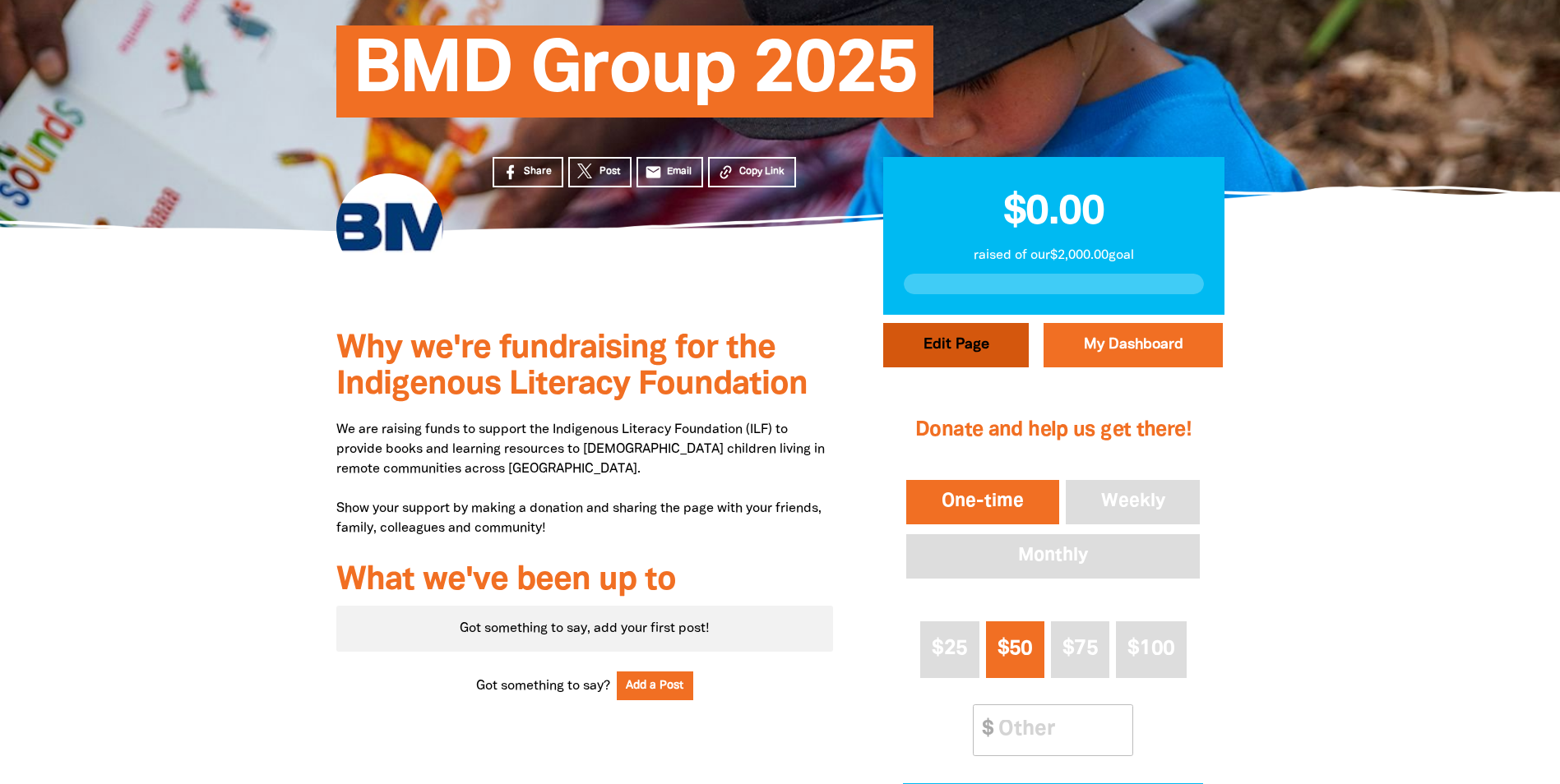
click at [1001, 358] on button "Edit Page" at bounding box center [956, 345] width 145 height 44
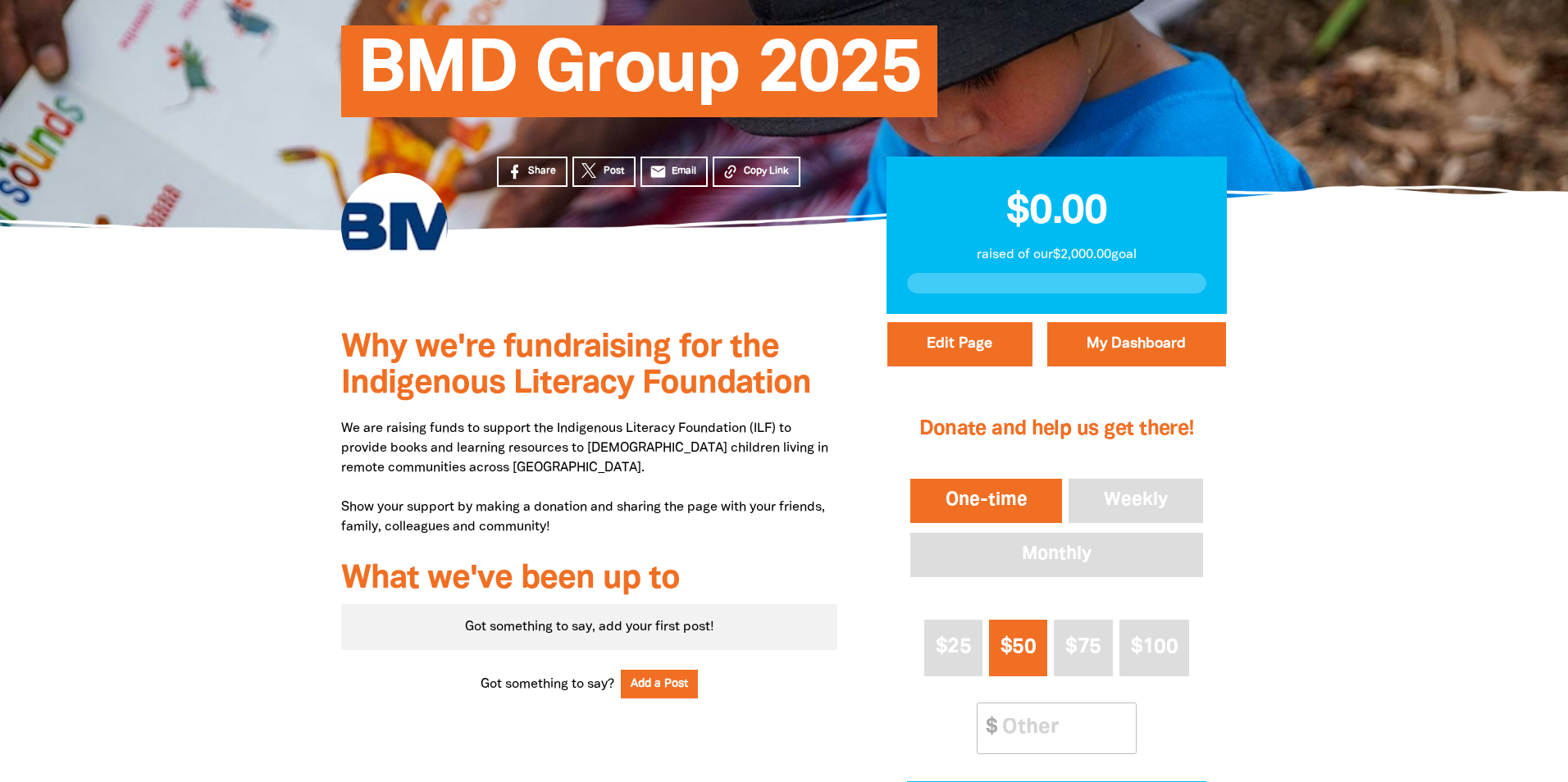
select select "Yes"
select select "Business"
select select "one_off"
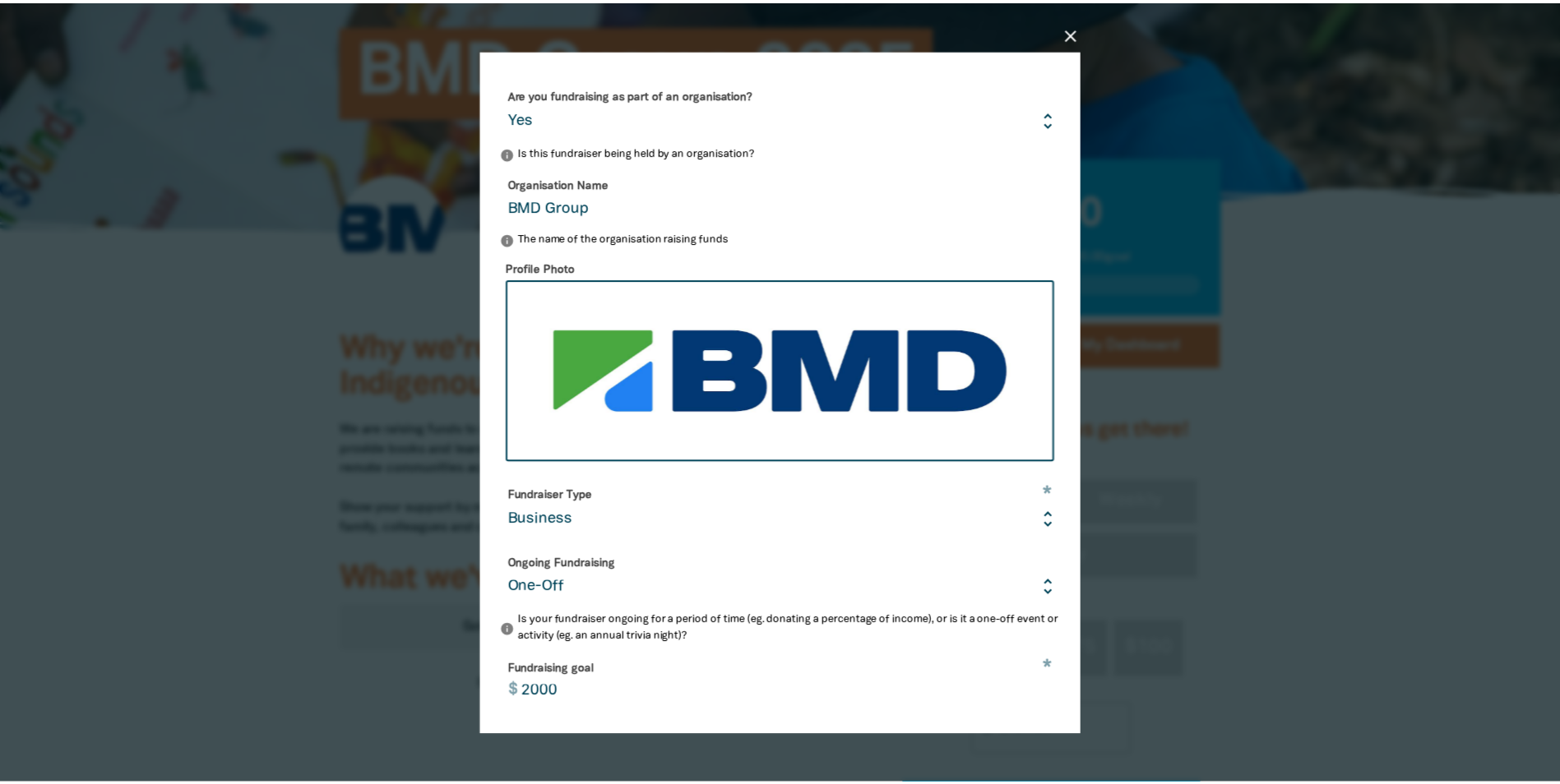
scroll to position [0, 0]
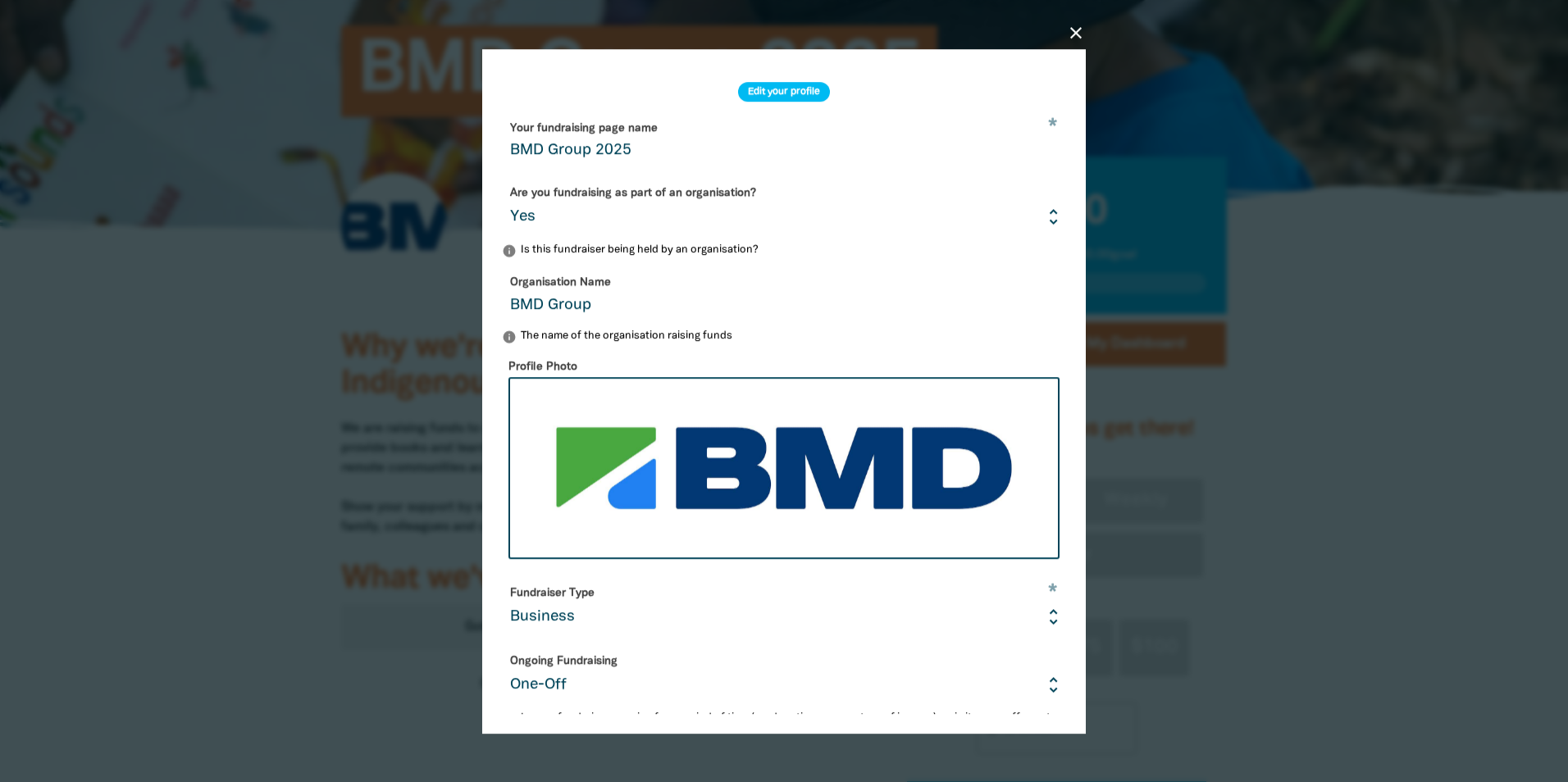
click at [1077, 31] on icon "close" at bounding box center [1076, 32] width 20 height 20
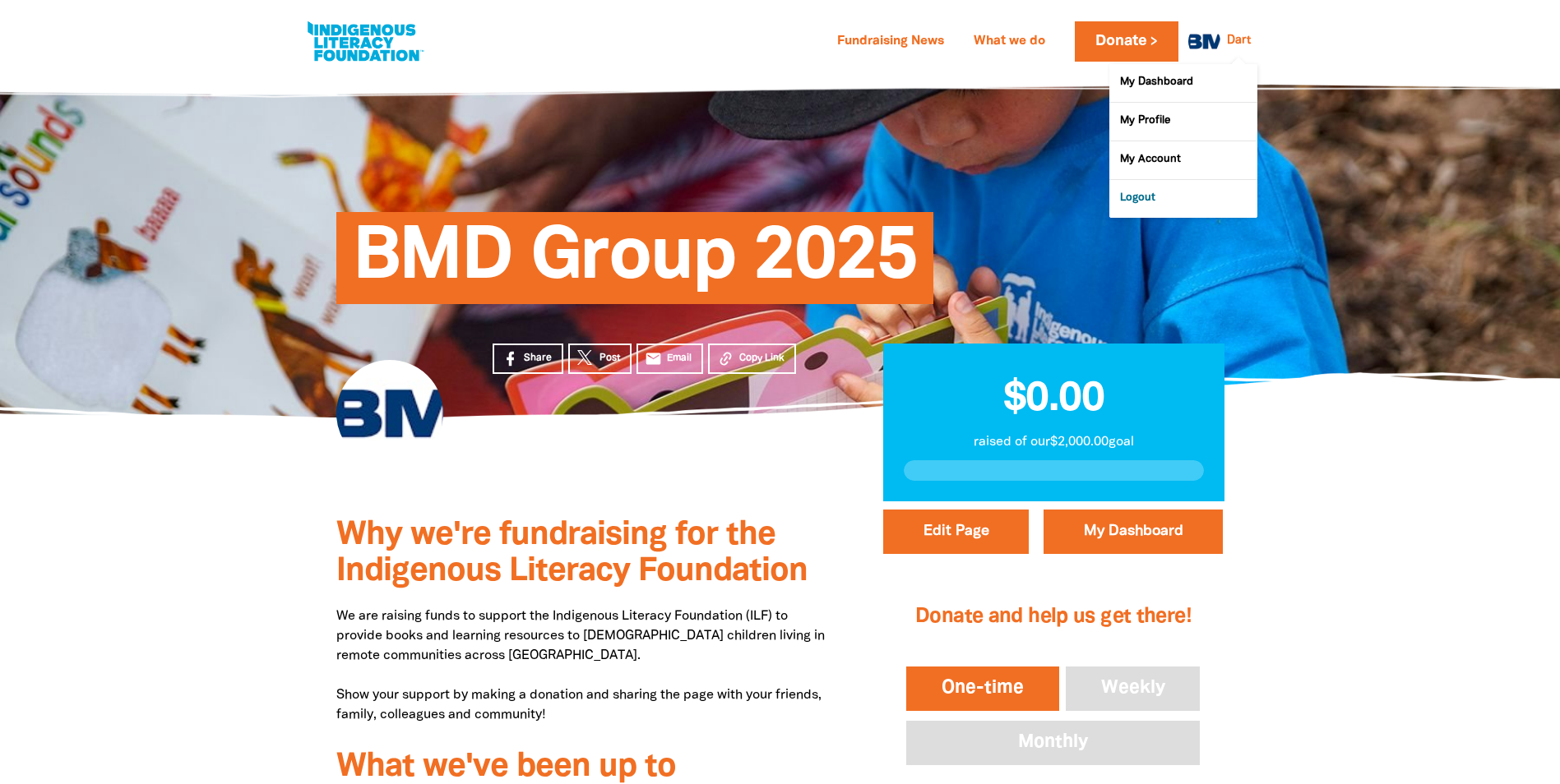
click at [1149, 196] on link "Logout" at bounding box center [1183, 199] width 148 height 38
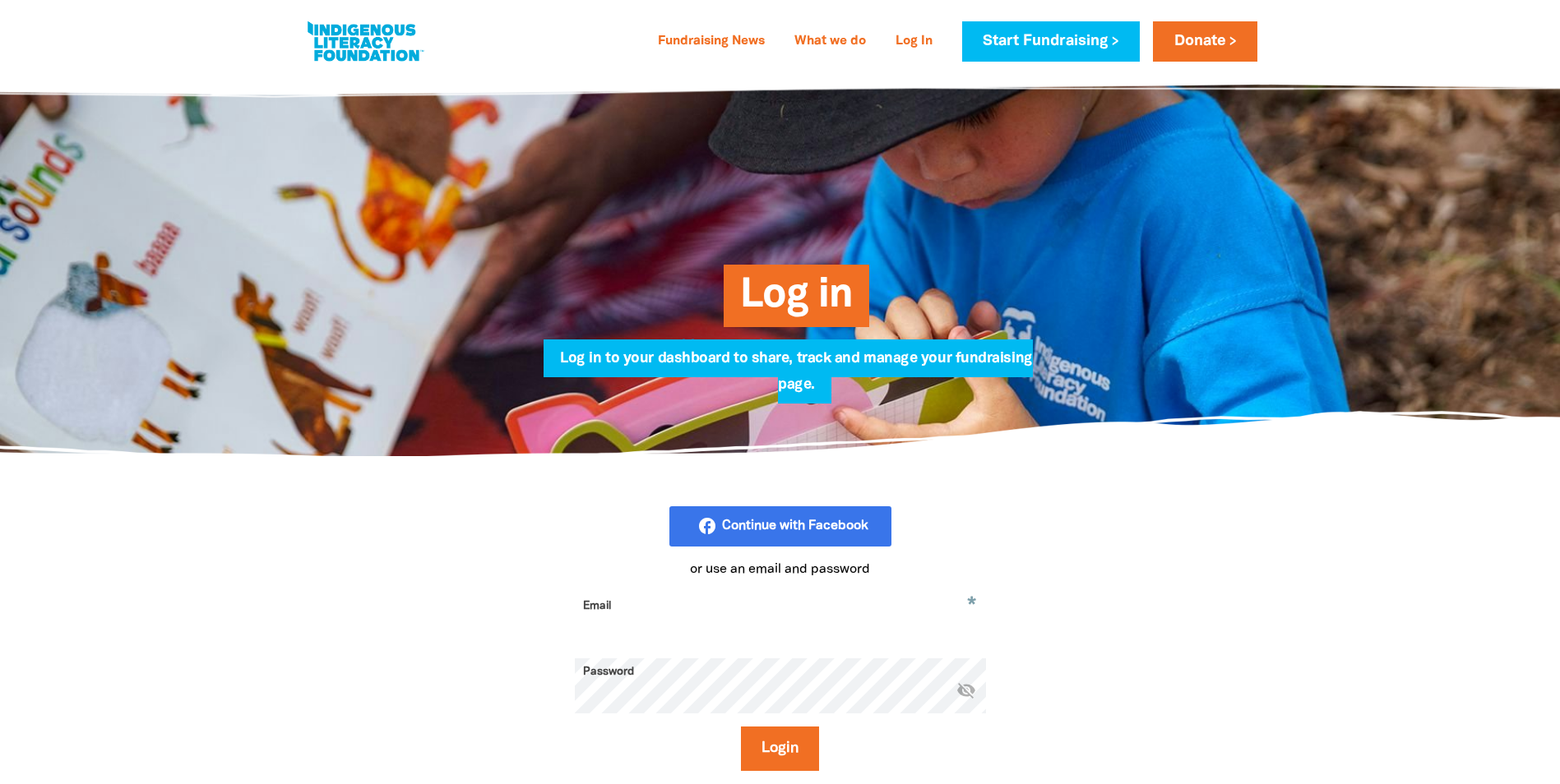
click at [729, 626] on input "Email" at bounding box center [780, 619] width 411 height 52
type input "dart.johnson@bmd.com.au"
click at [741, 727] on button "Login" at bounding box center [780, 748] width 78 height 44
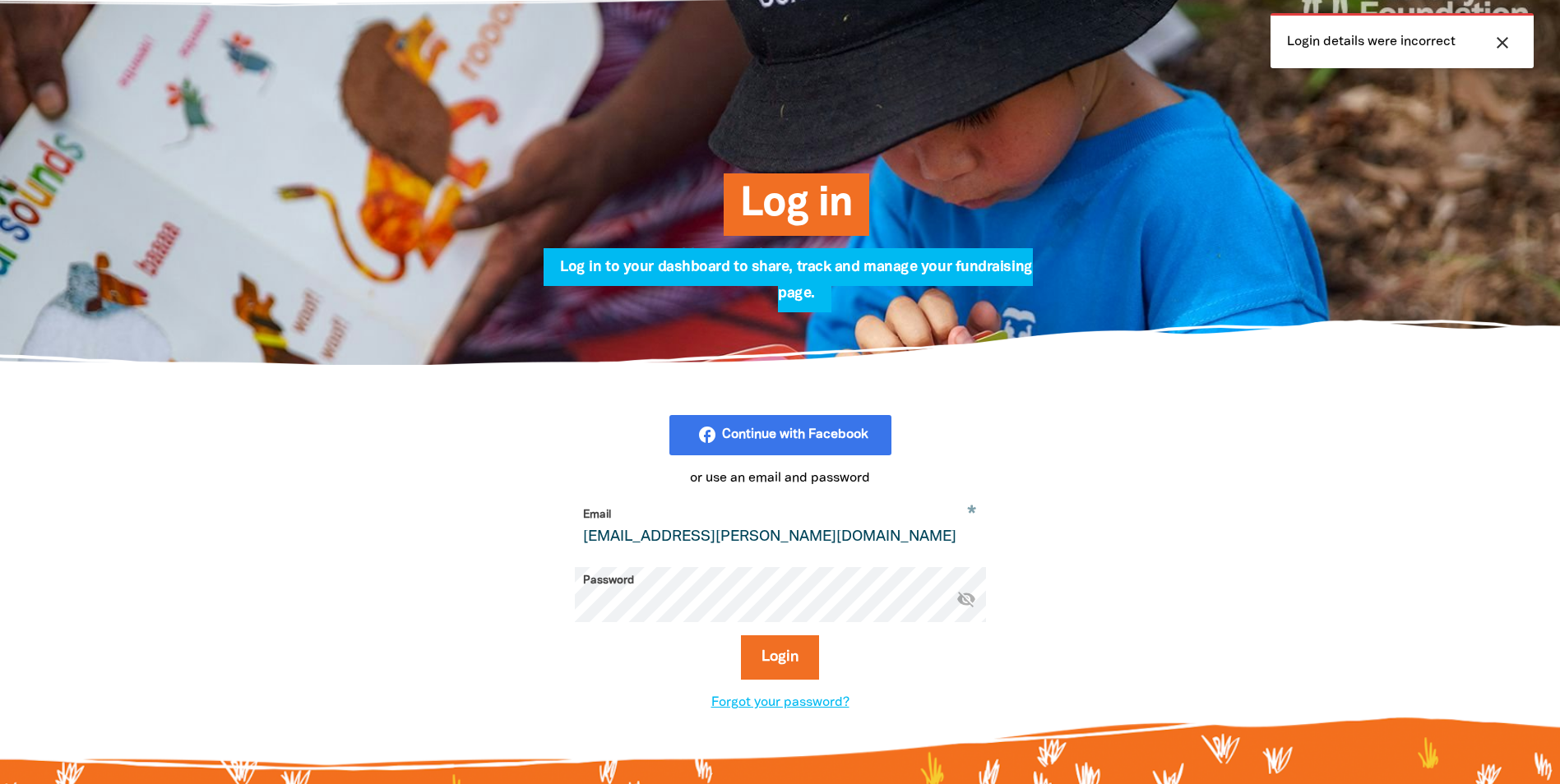
scroll to position [247, 0]
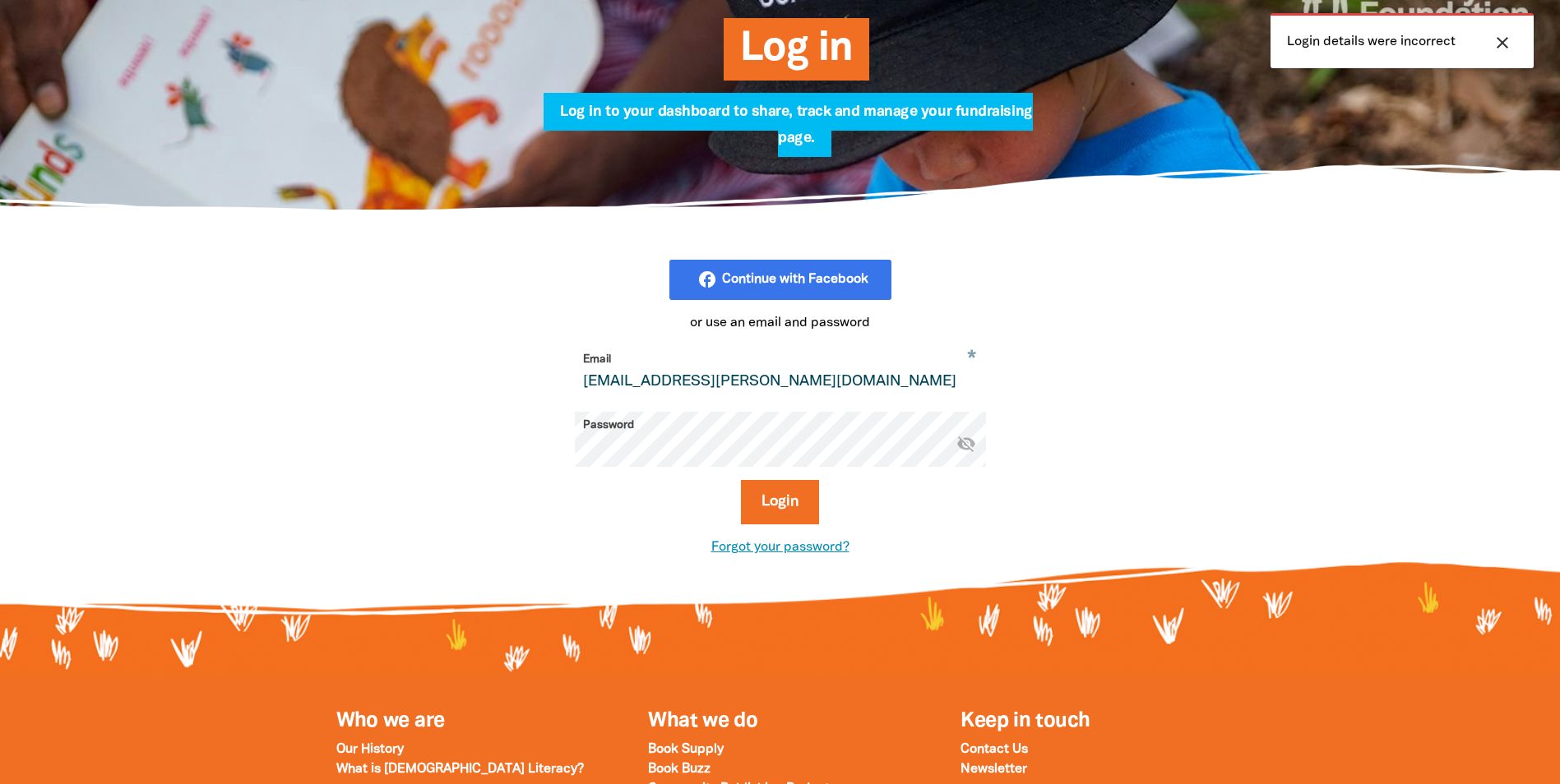
click at [799, 544] on link "Forgot your password?" at bounding box center [780, 547] width 138 height 11
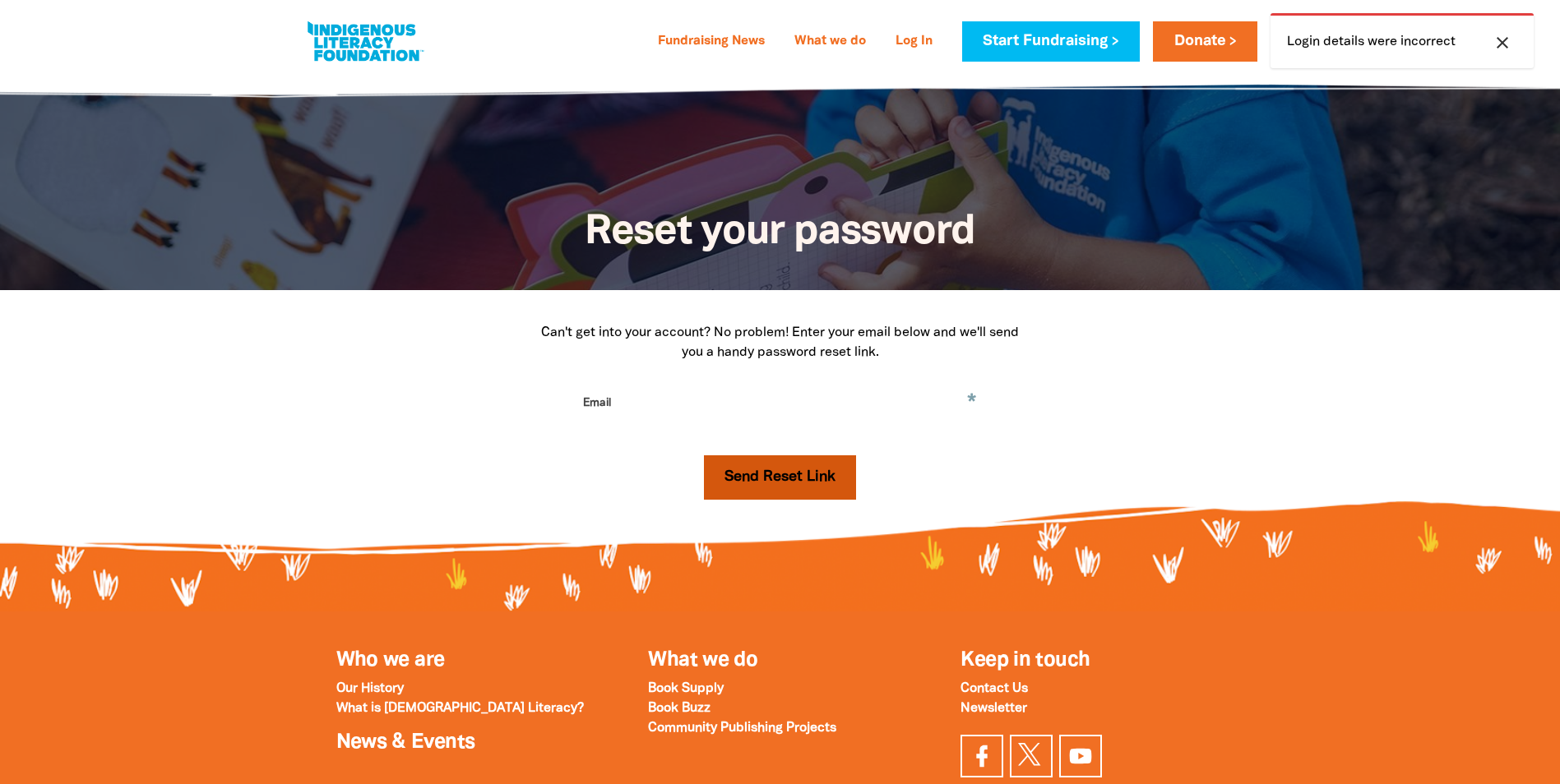
click at [771, 473] on button "Send Reset Link" at bounding box center [780, 477] width 152 height 44
click at [641, 411] on input "Email" at bounding box center [780, 415] width 411 height 52
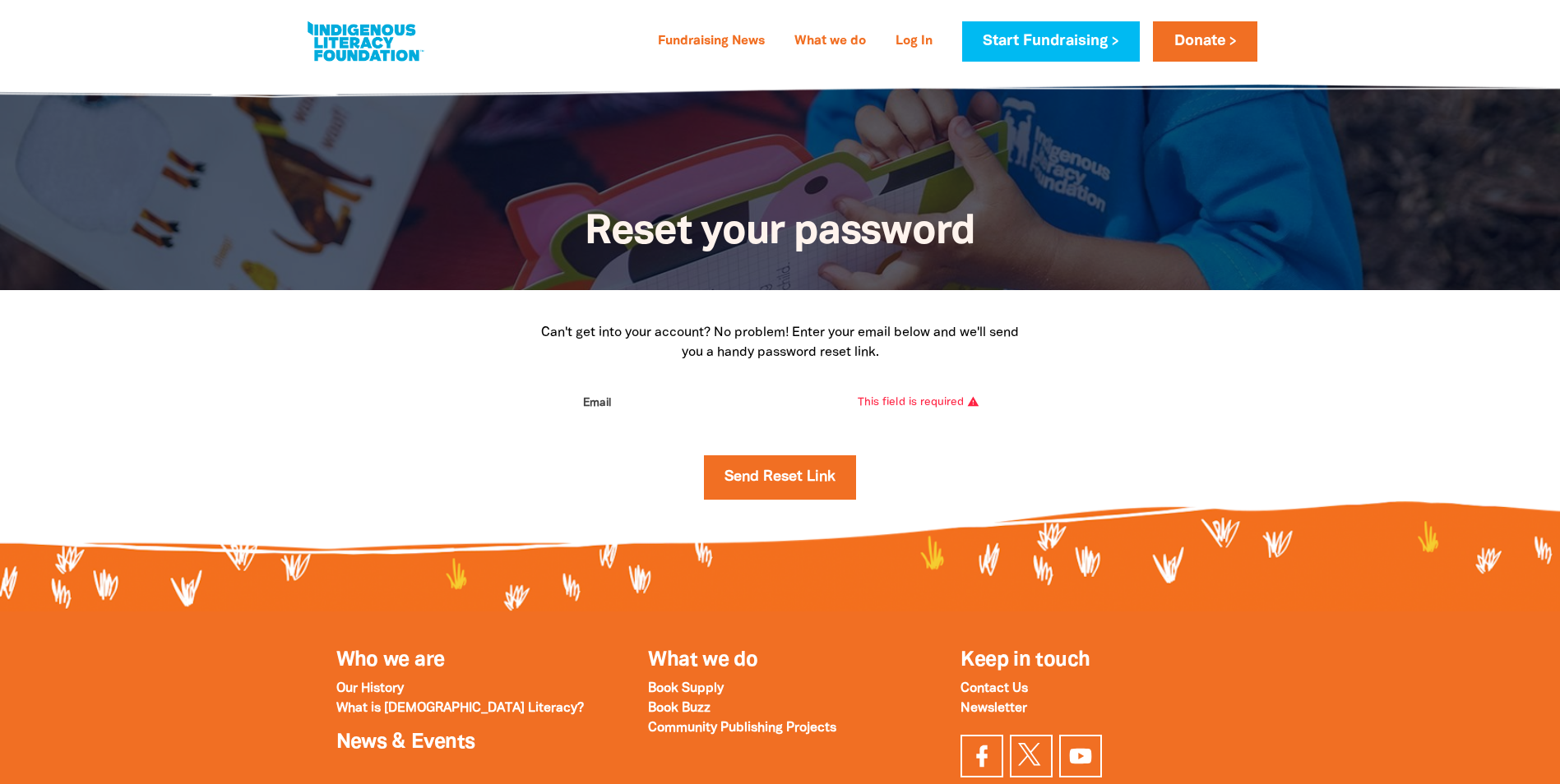
type input "dart.johnson@bmd.com.au"
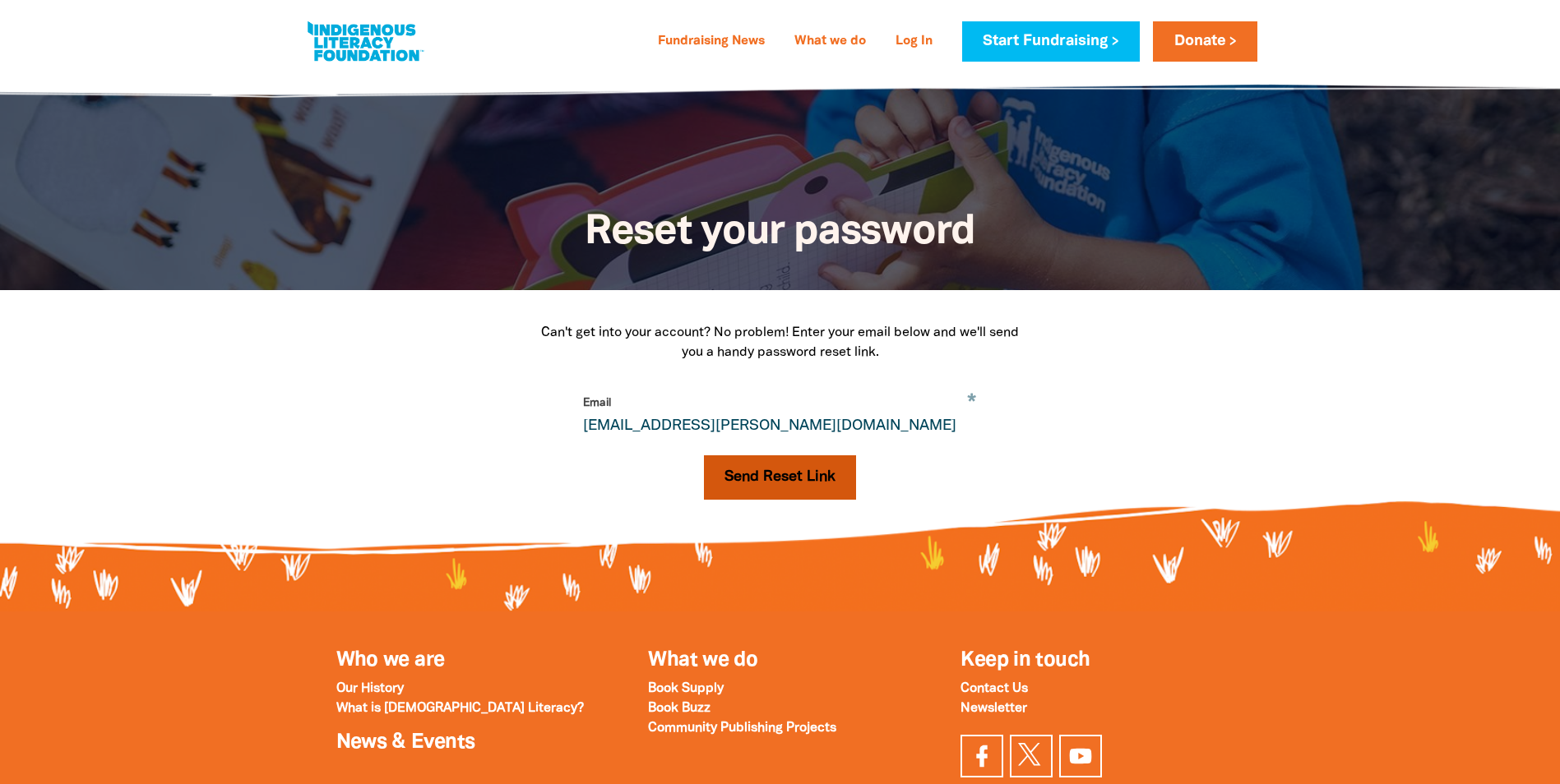
click at [755, 475] on button "Send Reset Link" at bounding box center [780, 477] width 152 height 44
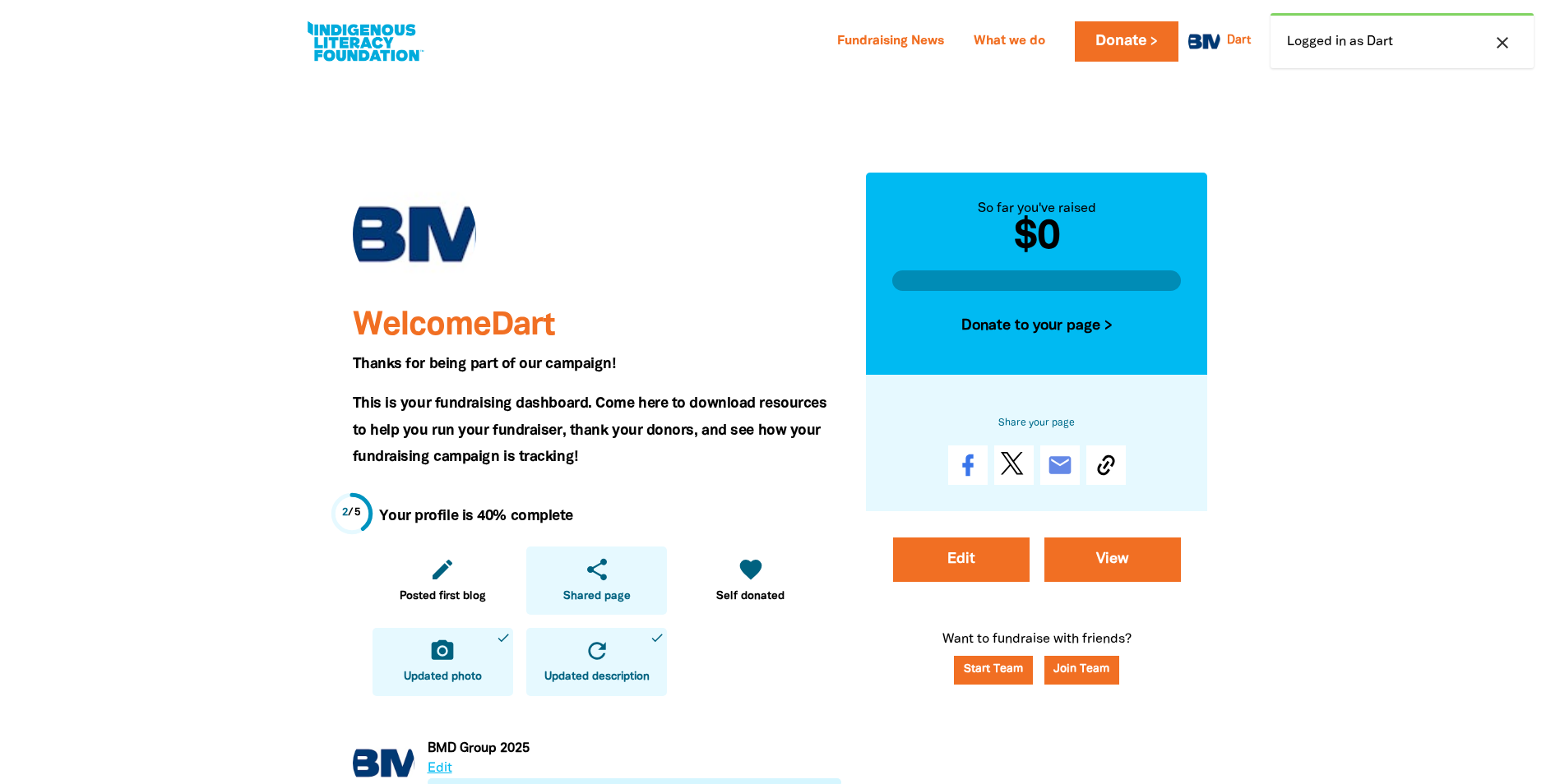
click at [587, 587] on link "share Shared page" at bounding box center [597, 581] width 141 height 69
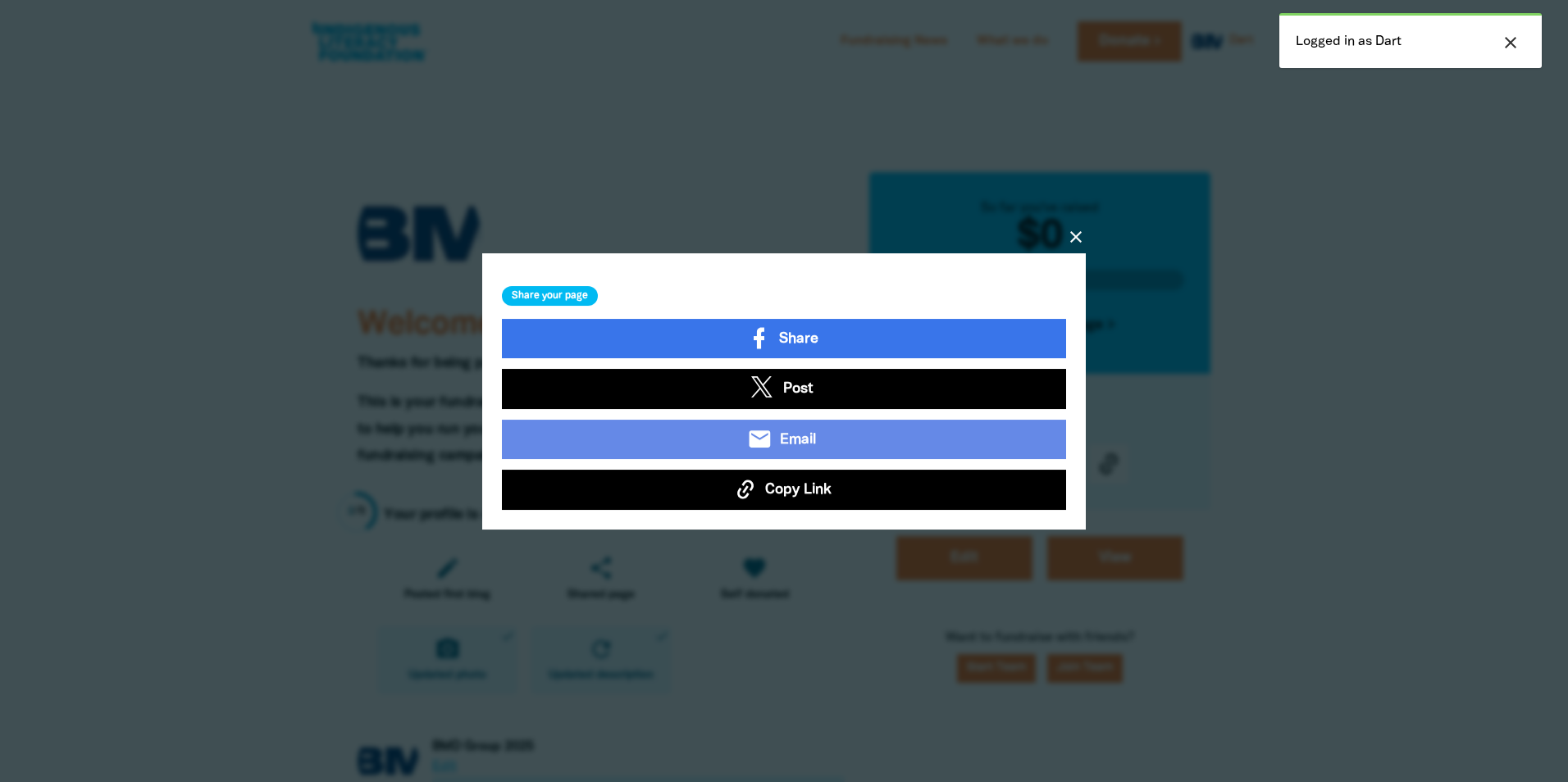
click at [769, 494] on span "Copy Link" at bounding box center [798, 489] width 67 height 22
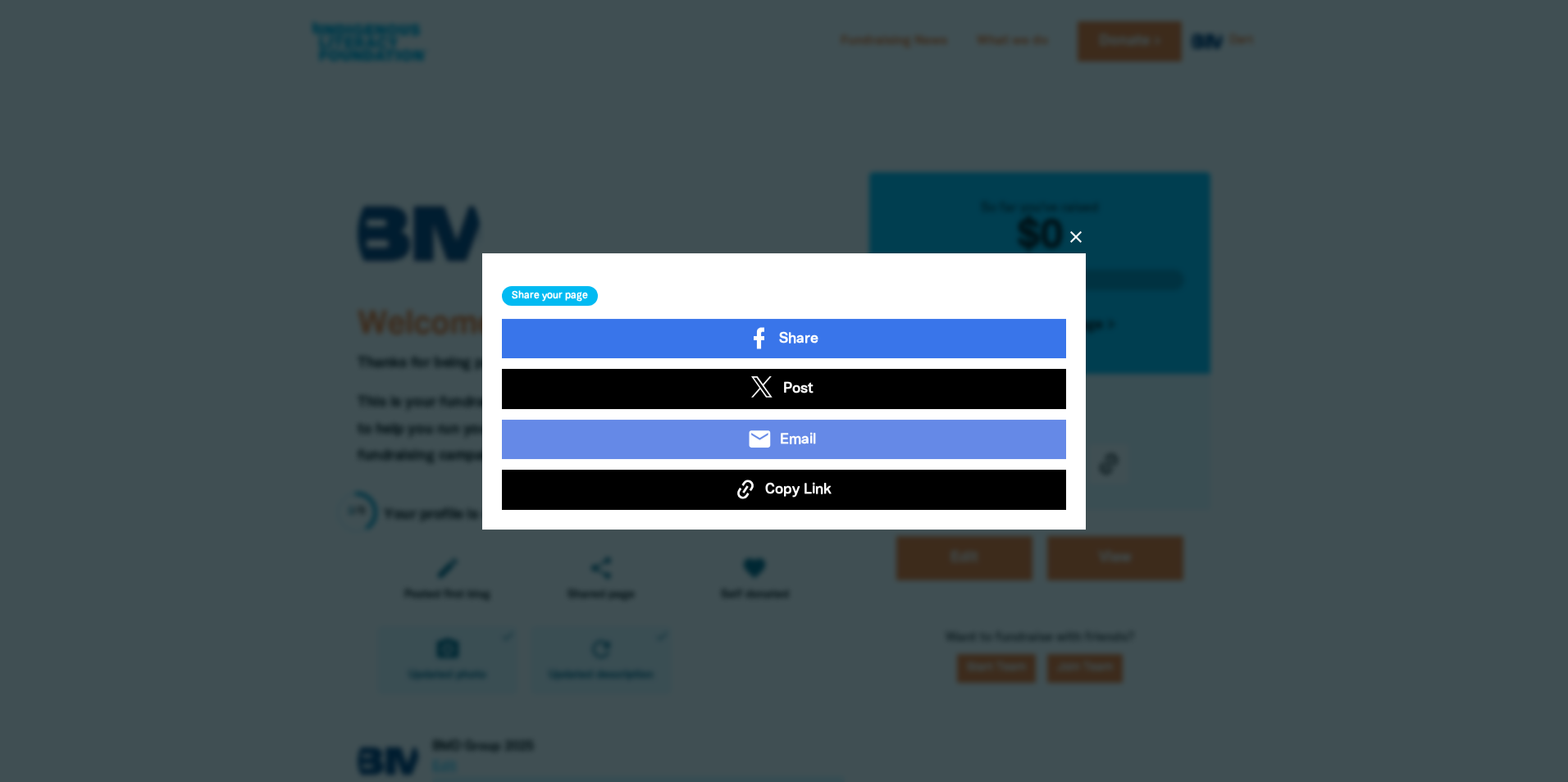
click at [798, 491] on span "Copy Link" at bounding box center [798, 489] width 67 height 22
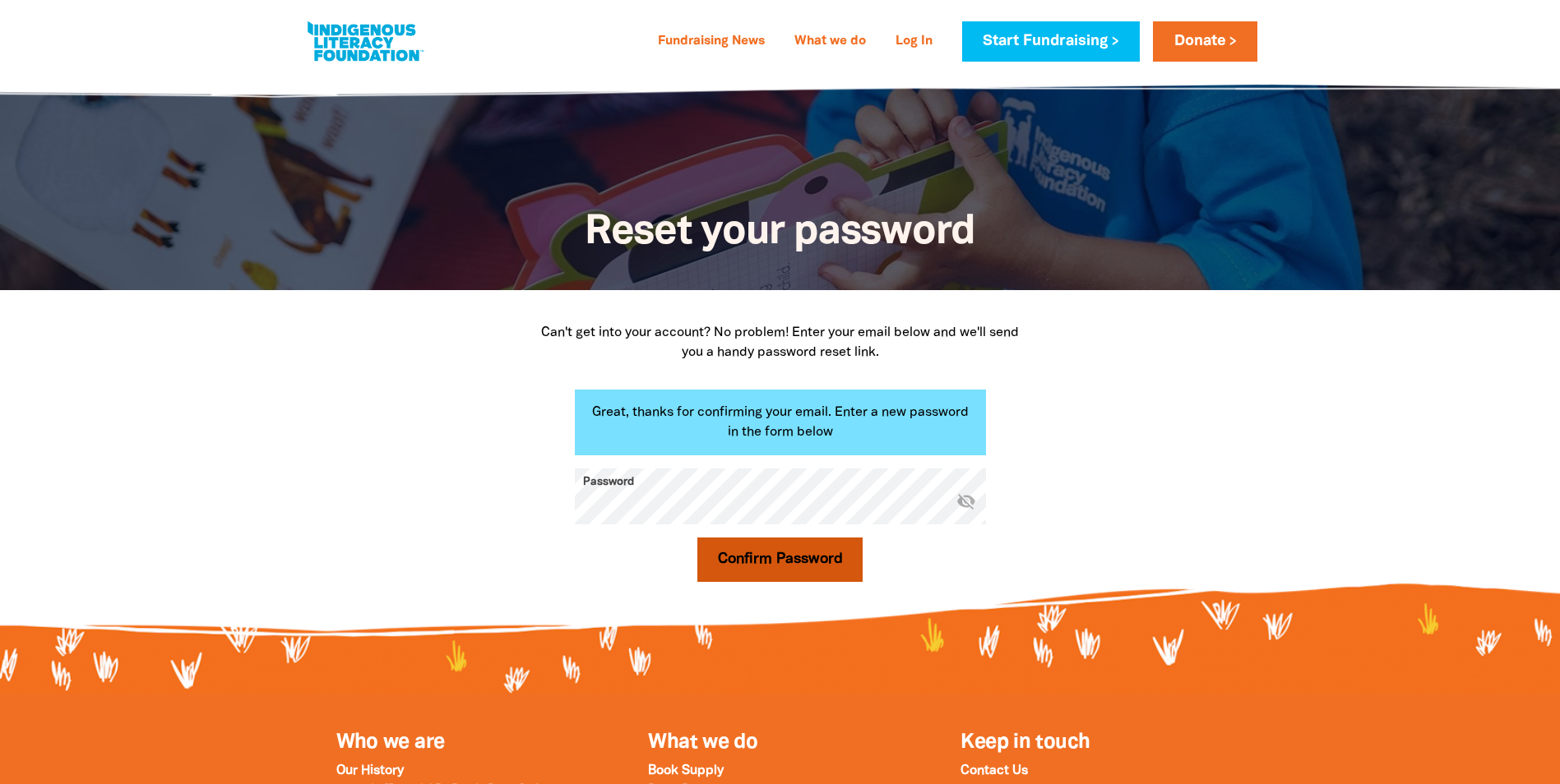
click at [770, 562] on button "Confirm Password" at bounding box center [780, 560] width 166 height 44
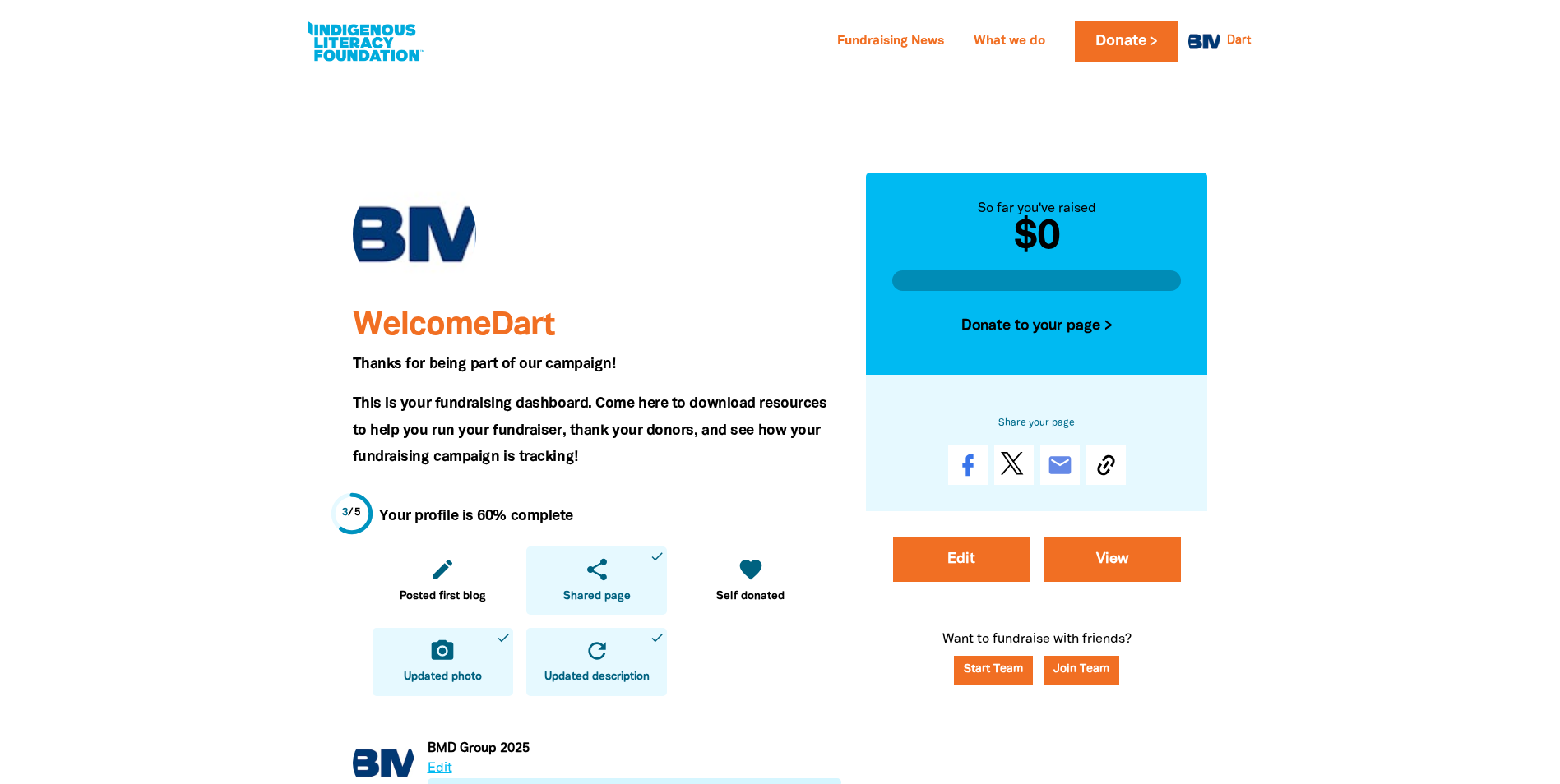
click at [1541, 341] on div at bounding box center [780, 787] width 1560 height 1425
click at [1328, 250] on div at bounding box center [780, 787] width 1560 height 1425
click at [1158, 205] on link "Logout" at bounding box center [1183, 199] width 148 height 38
